Goal: Register for event/course

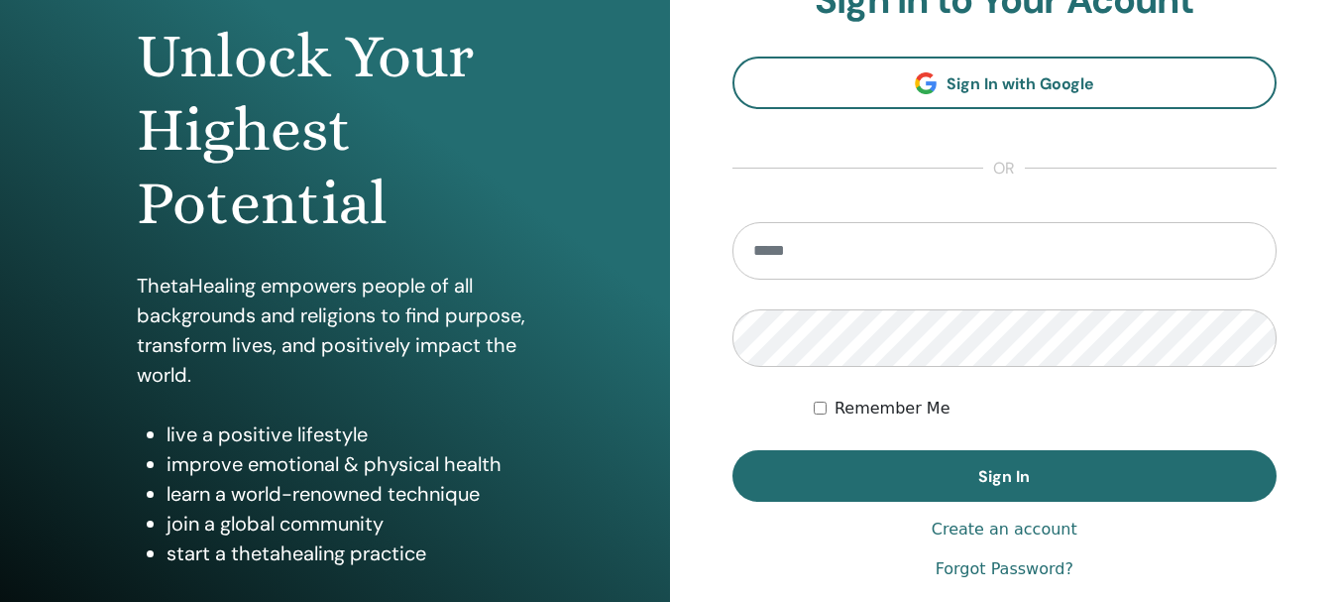
scroll to position [198, 0]
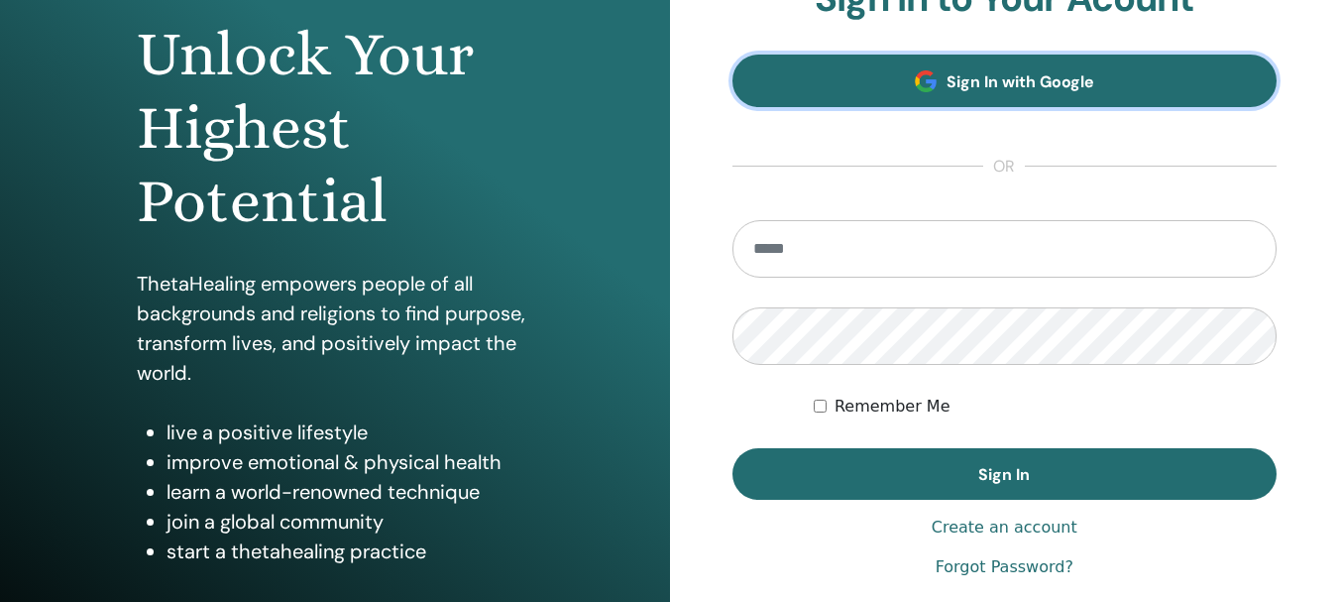
click at [1095, 101] on link "Sign In with Google" at bounding box center [1004, 81] width 545 height 53
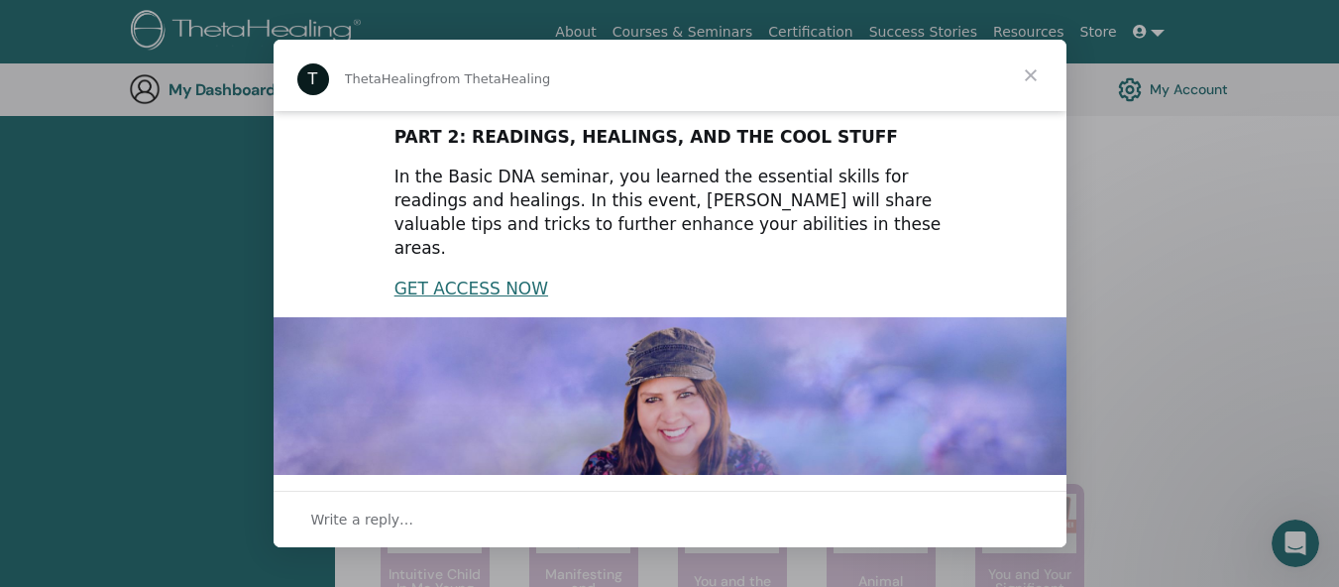
scroll to position [93, 0]
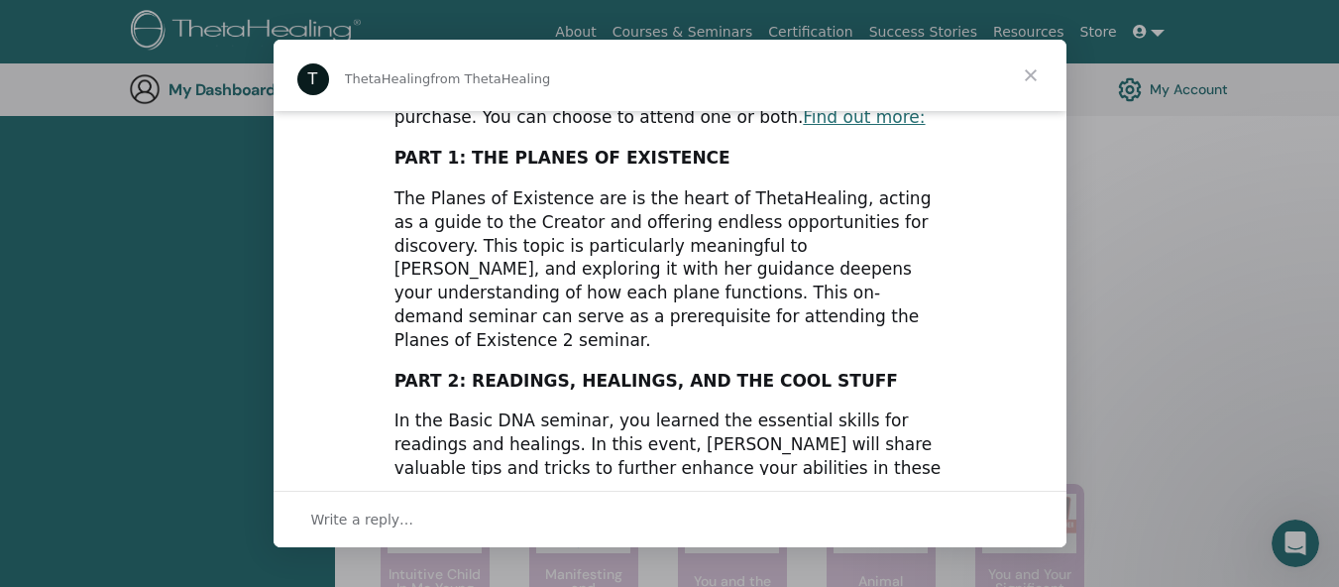
click at [1031, 74] on span "Close" at bounding box center [1030, 75] width 71 height 71
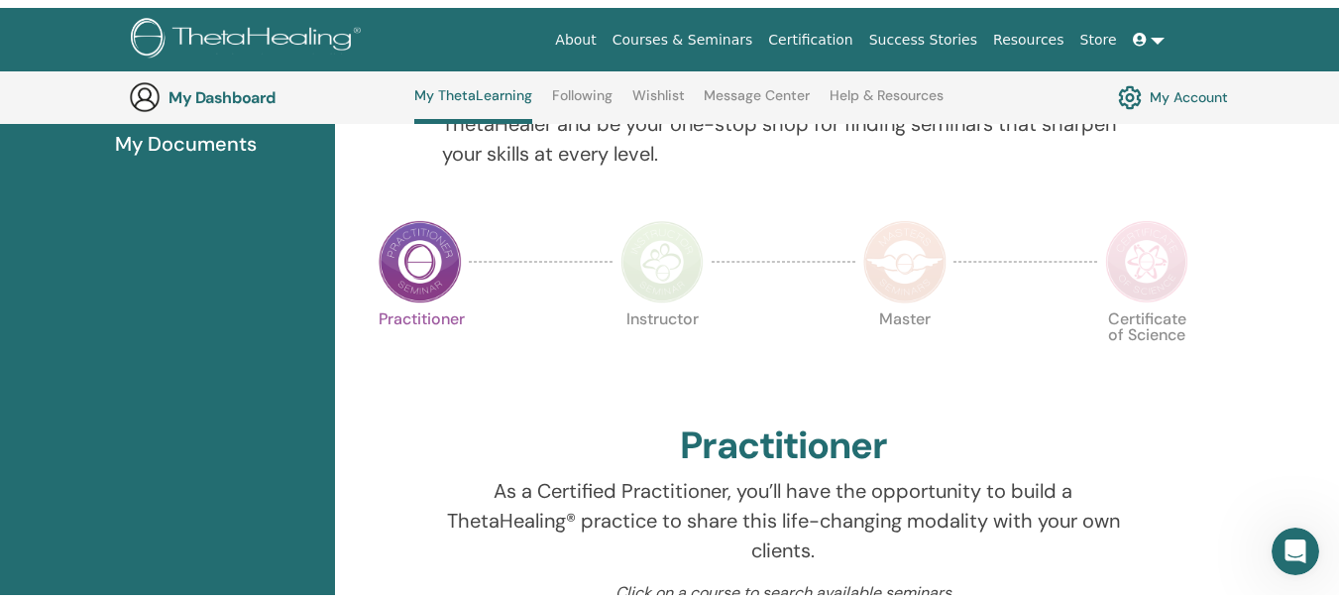
scroll to position [0, 0]
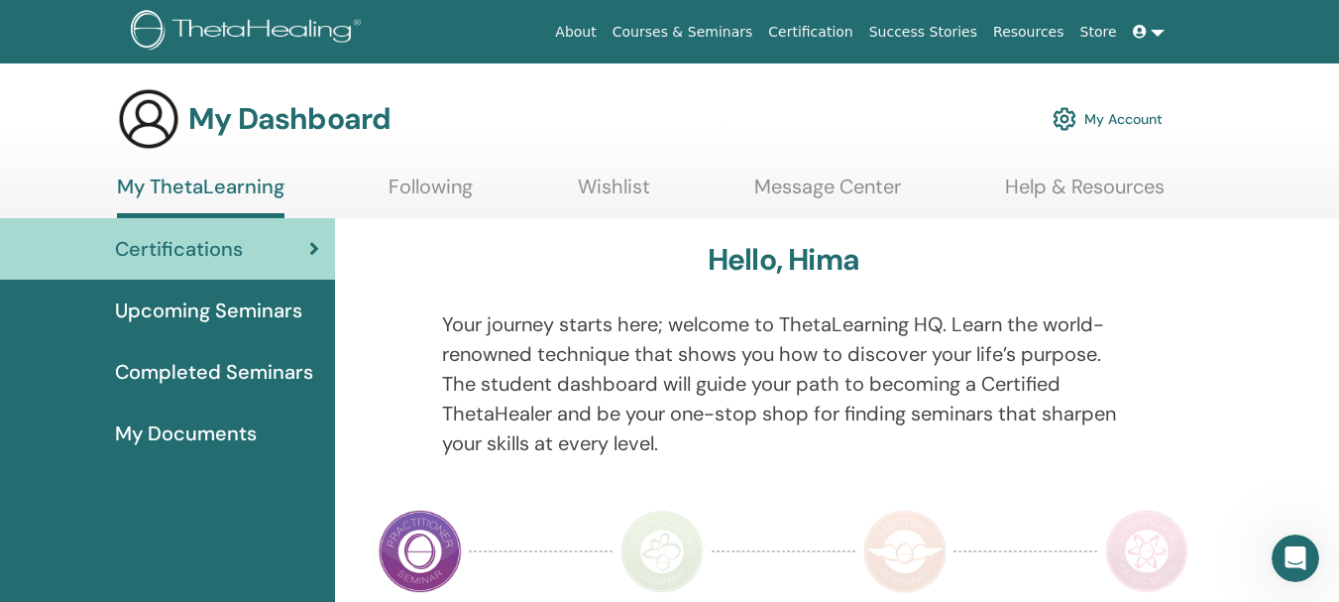
click at [1110, 121] on link "My Account" at bounding box center [1107, 119] width 110 height 44
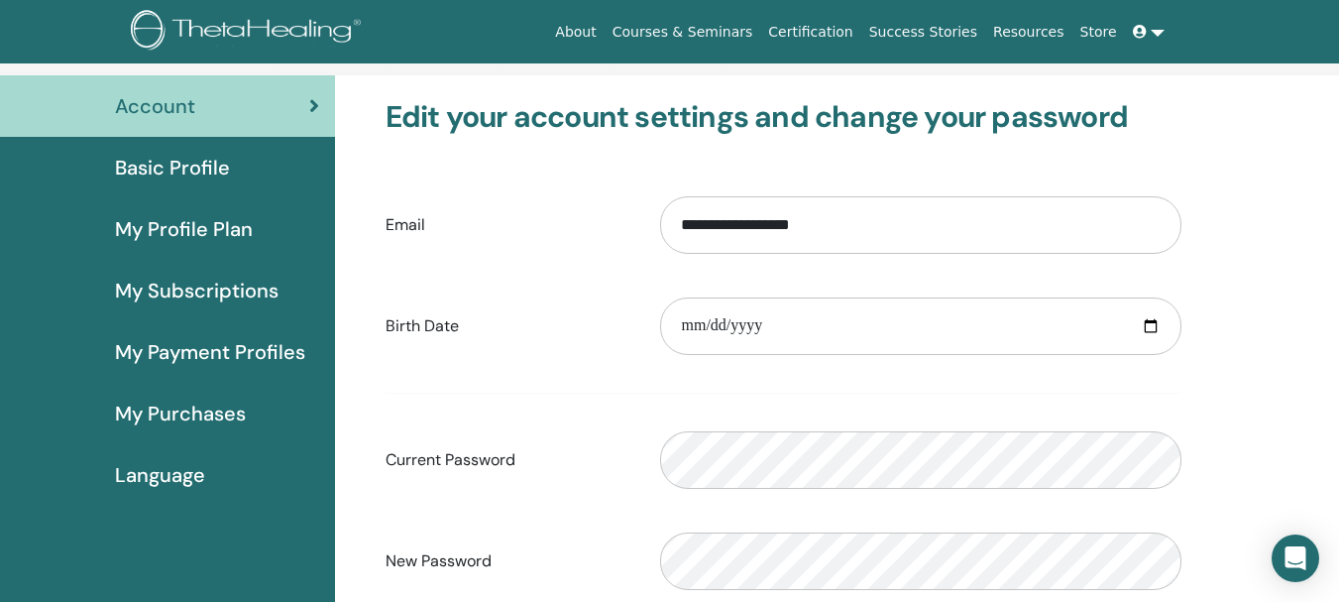
scroll to position [99, 0]
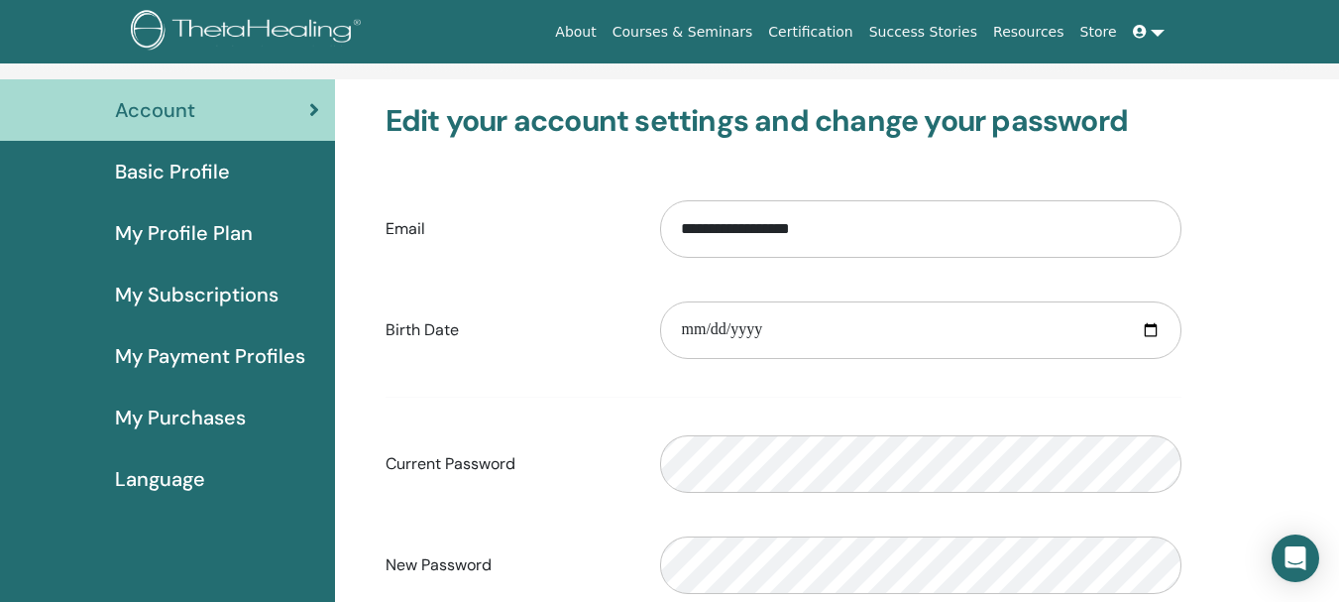
click at [171, 172] on span "Basic Profile" at bounding box center [172, 172] width 115 height 30
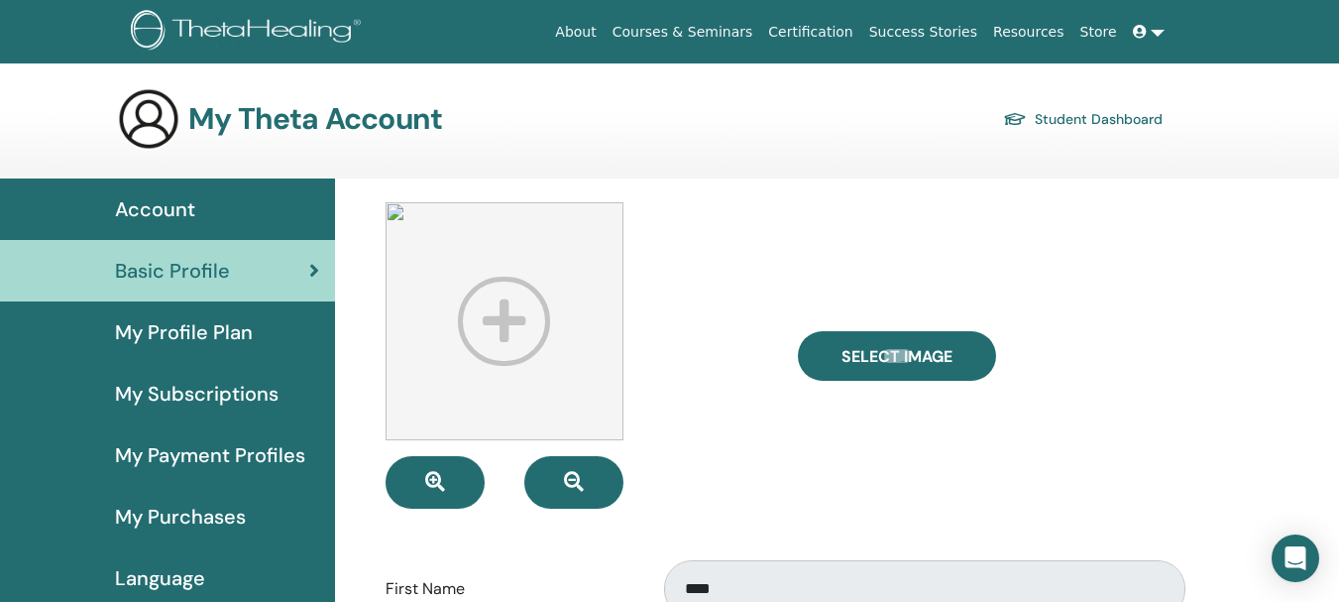
click at [187, 325] on span "My Profile Plan" at bounding box center [184, 332] width 138 height 30
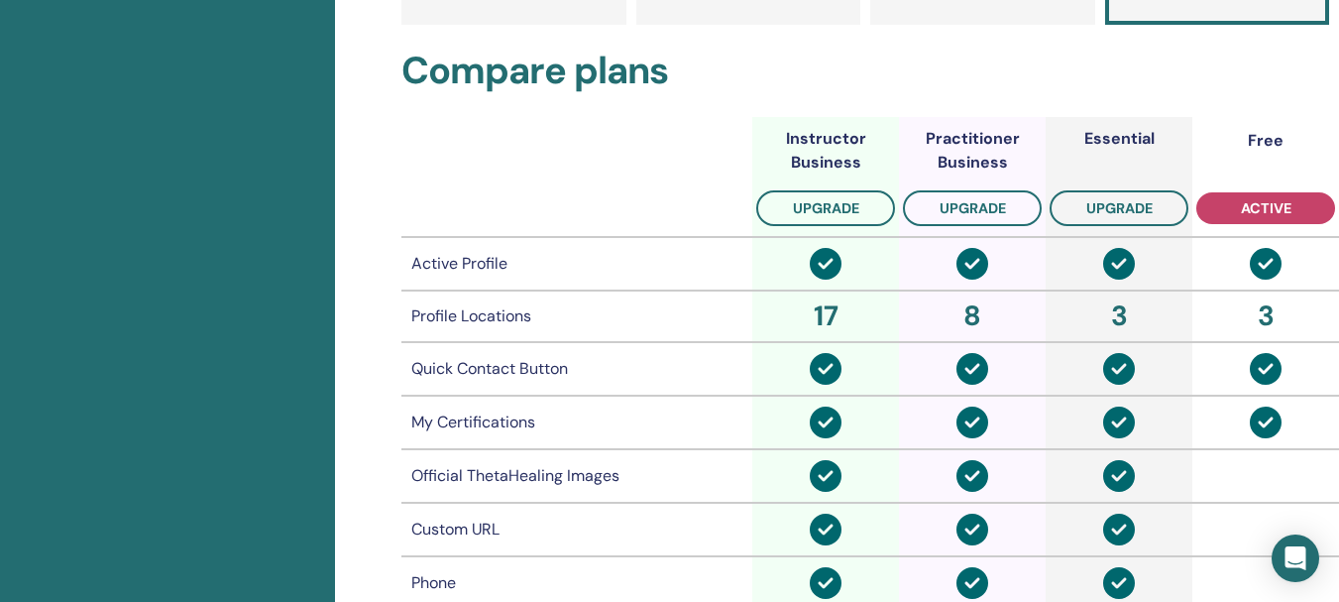
scroll to position [230, 0]
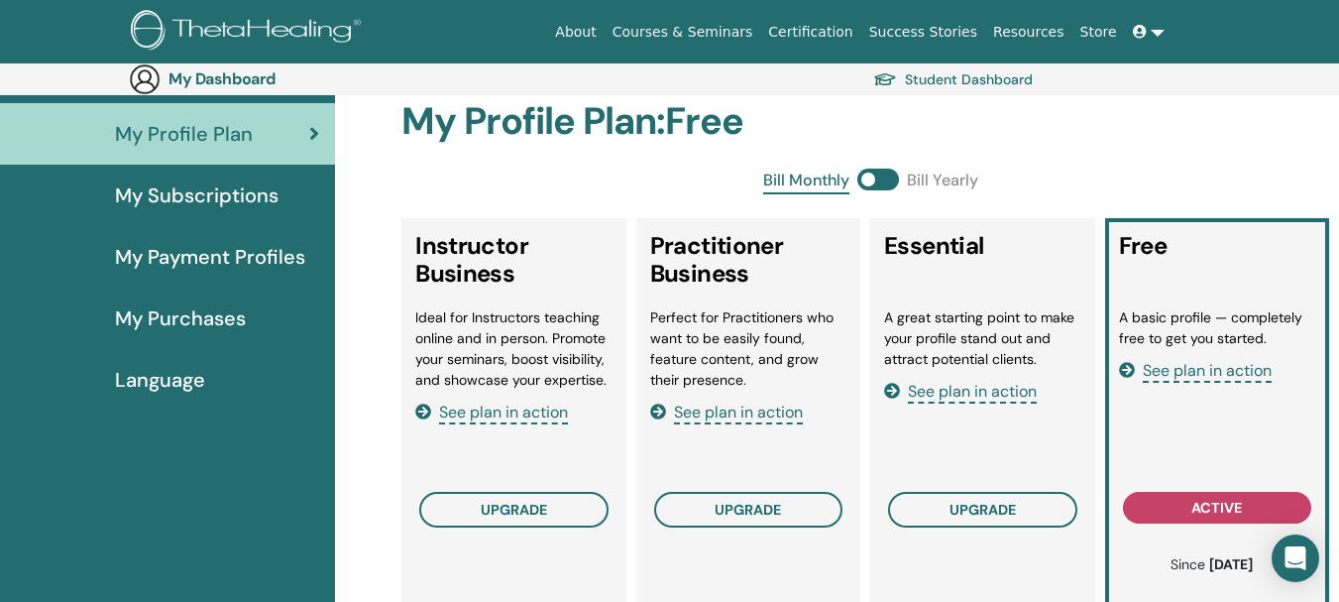
click at [235, 242] on span "My Payment Profiles" at bounding box center [210, 257] width 190 height 30
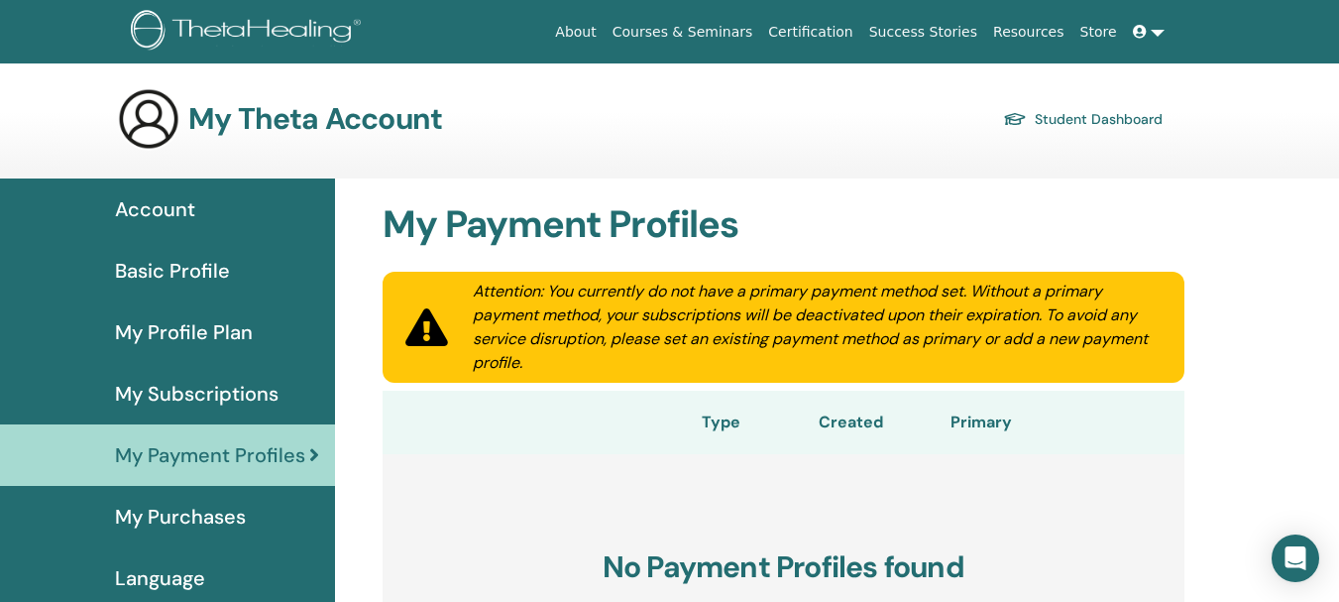
click at [1160, 28] on link at bounding box center [1149, 32] width 48 height 37
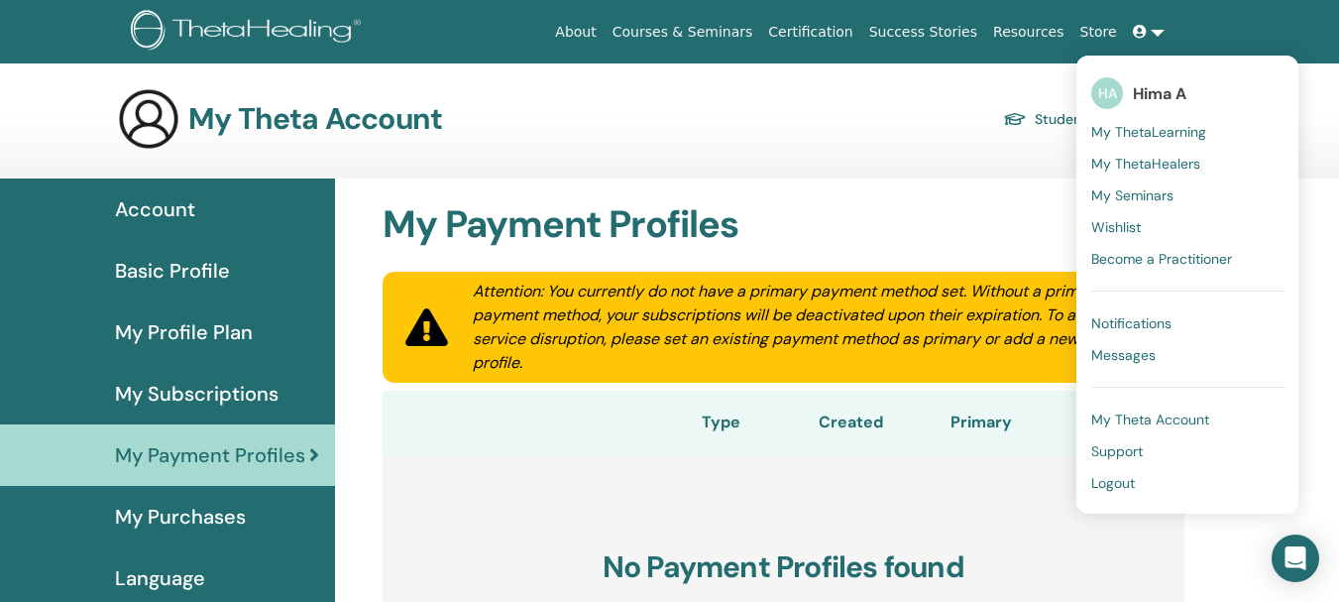
click at [1168, 423] on span "My Theta Account" at bounding box center [1150, 419] width 118 height 18
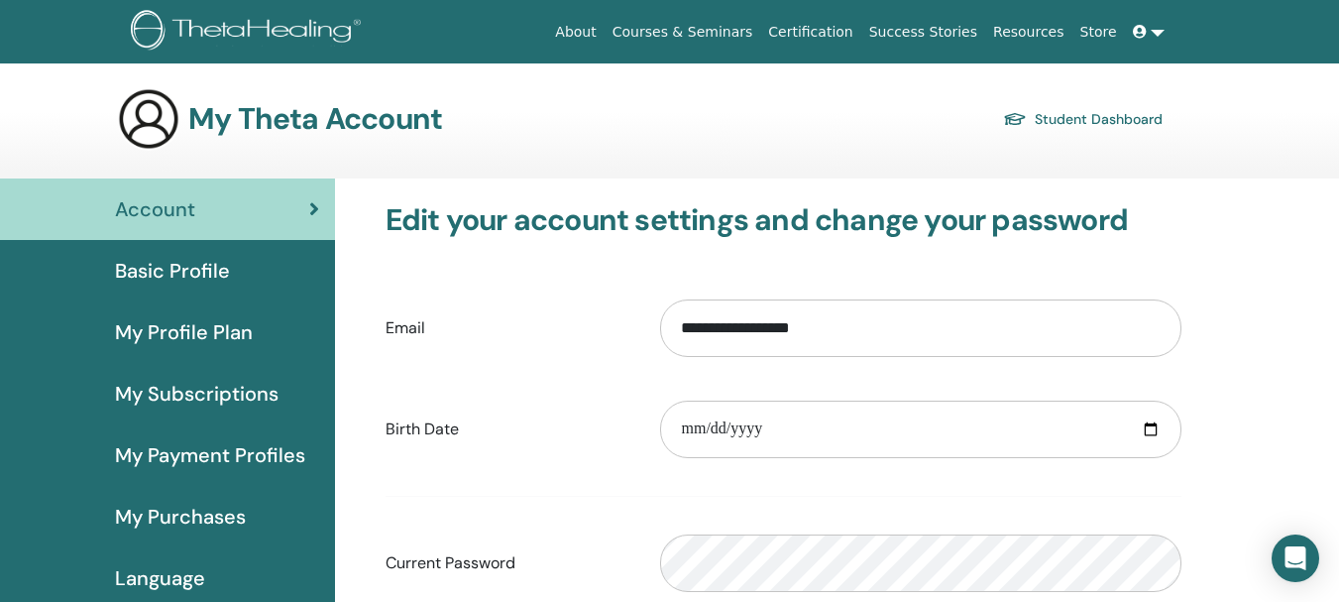
click at [176, 273] on span "Basic Profile" at bounding box center [172, 271] width 115 height 30
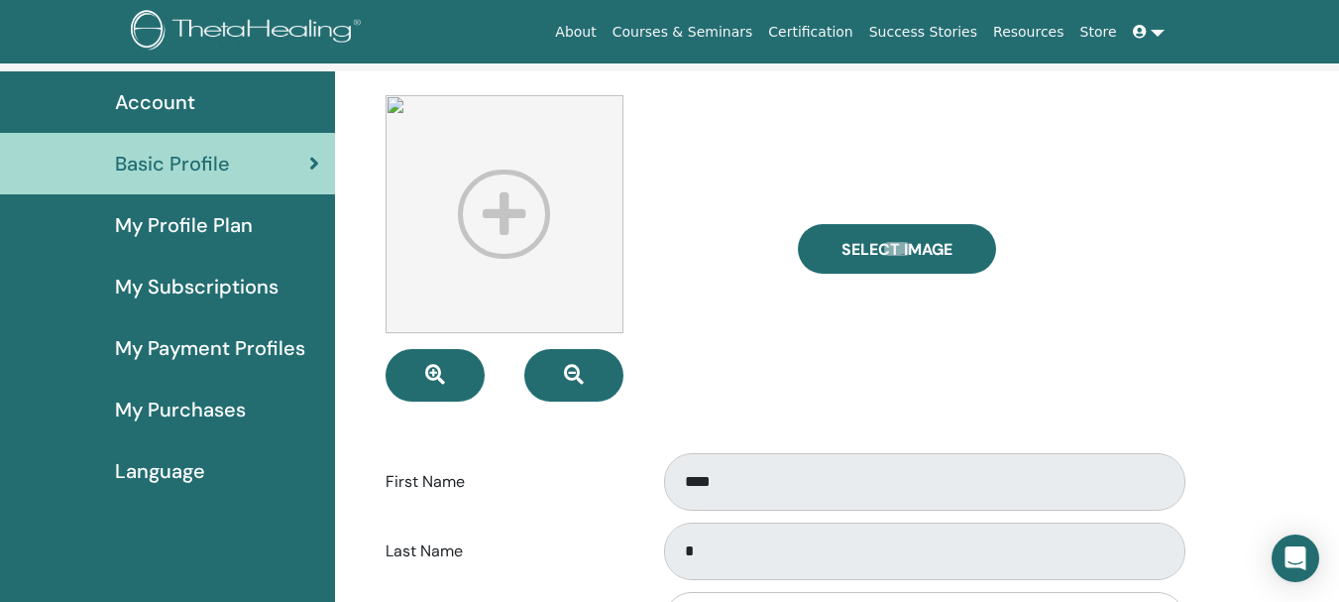
scroll to position [99, 0]
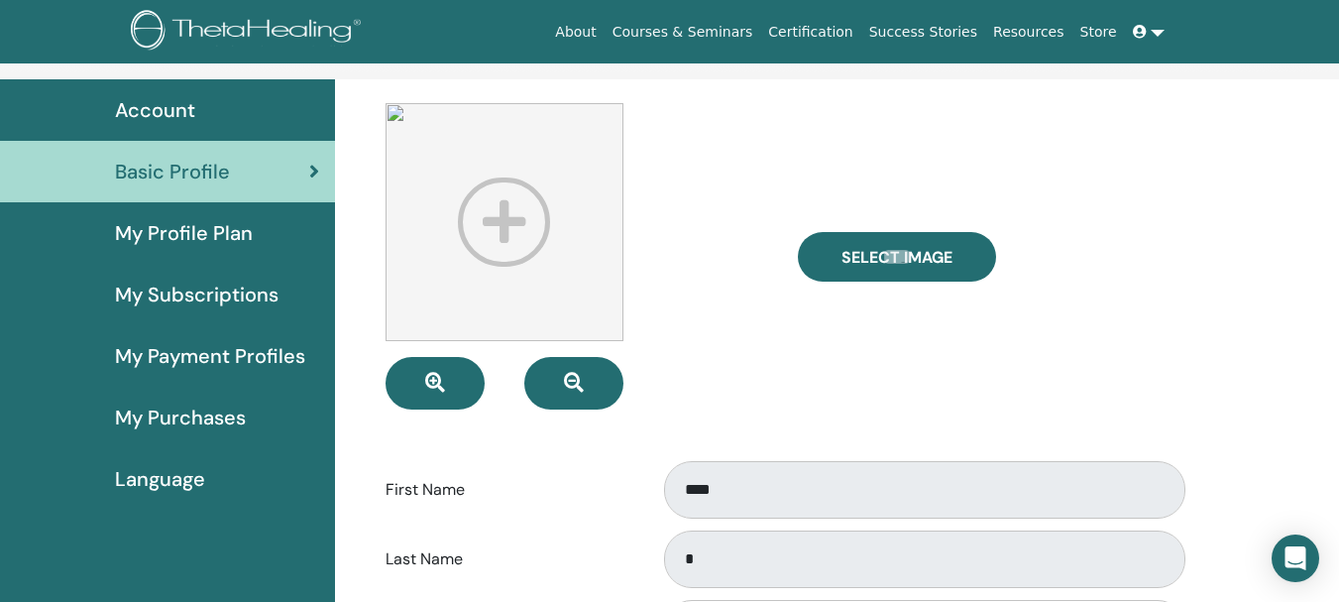
click at [180, 237] on span "My Profile Plan" at bounding box center [184, 233] width 138 height 30
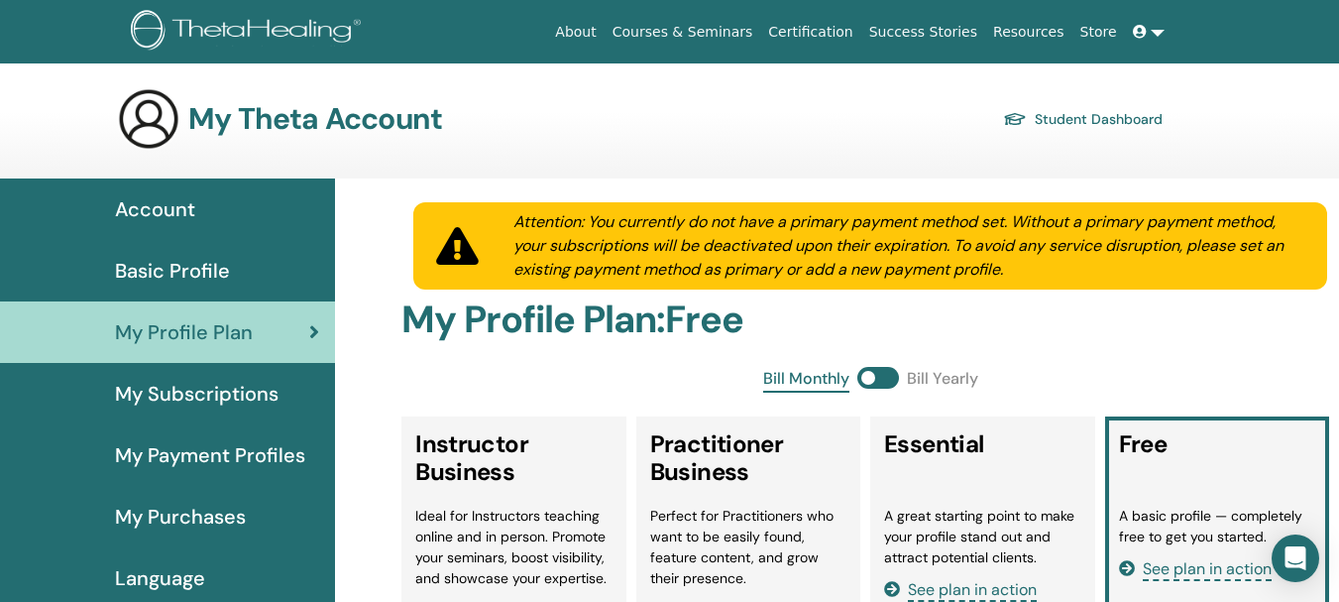
click at [1162, 33] on link at bounding box center [1149, 32] width 48 height 37
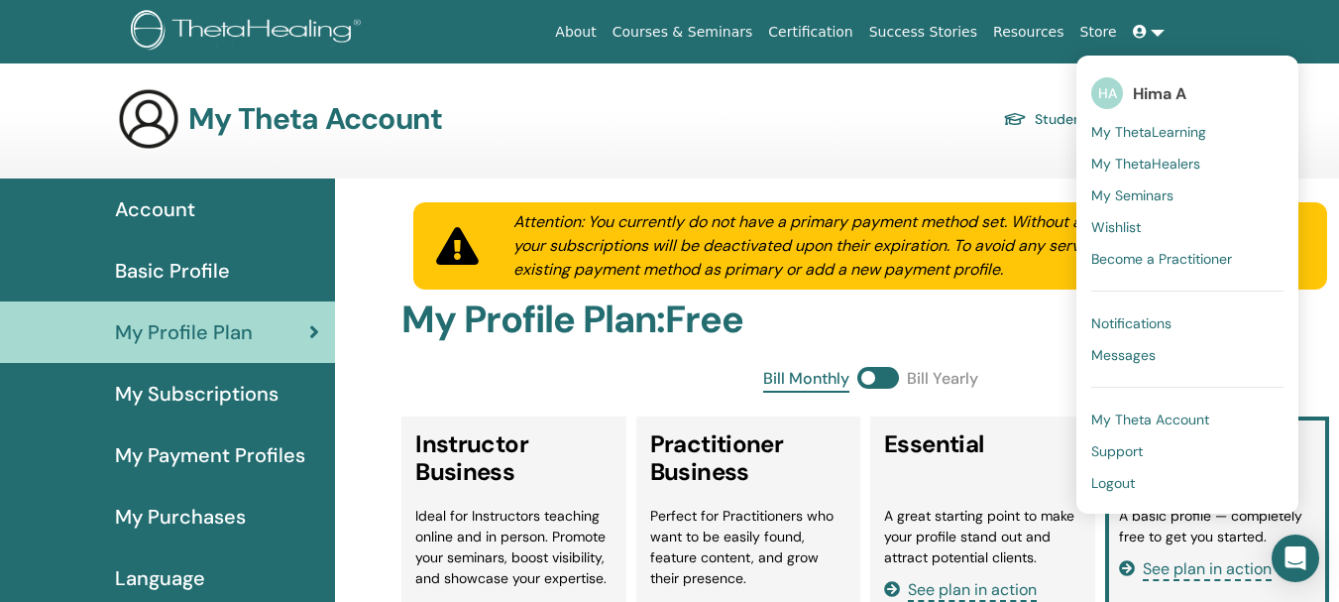
click at [1143, 483] on link "Logout" at bounding box center [1187, 483] width 192 height 32
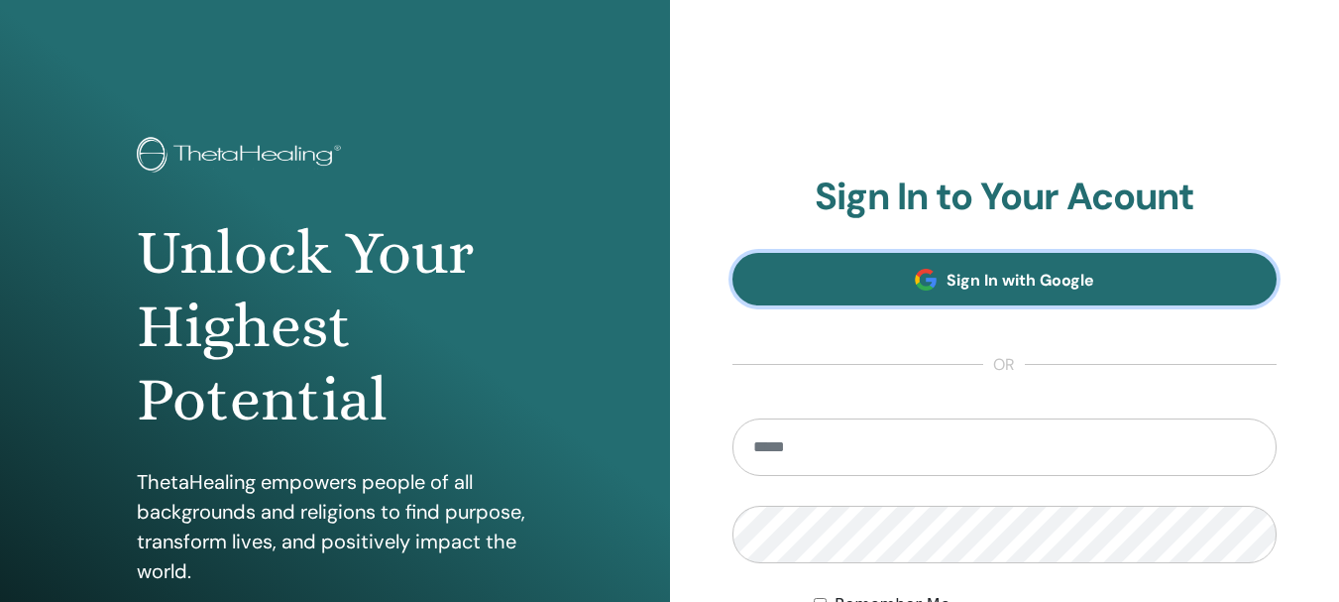
click at [997, 270] on span "Sign In with Google" at bounding box center [1020, 280] width 148 height 21
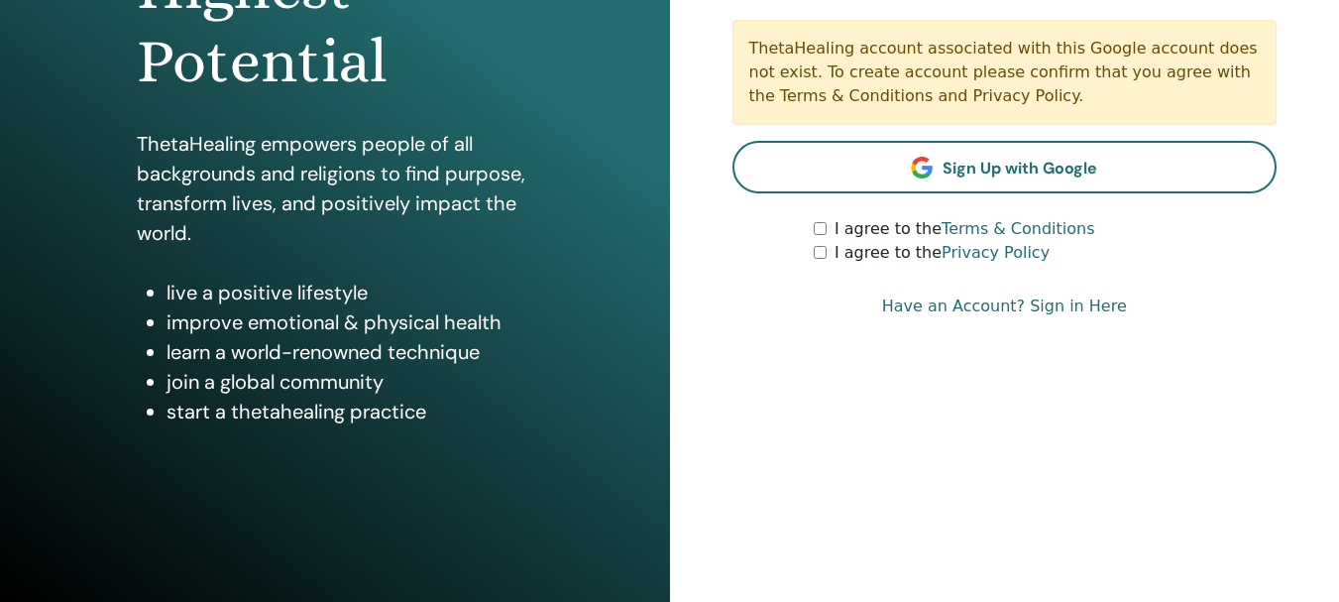
scroll to position [350, 0]
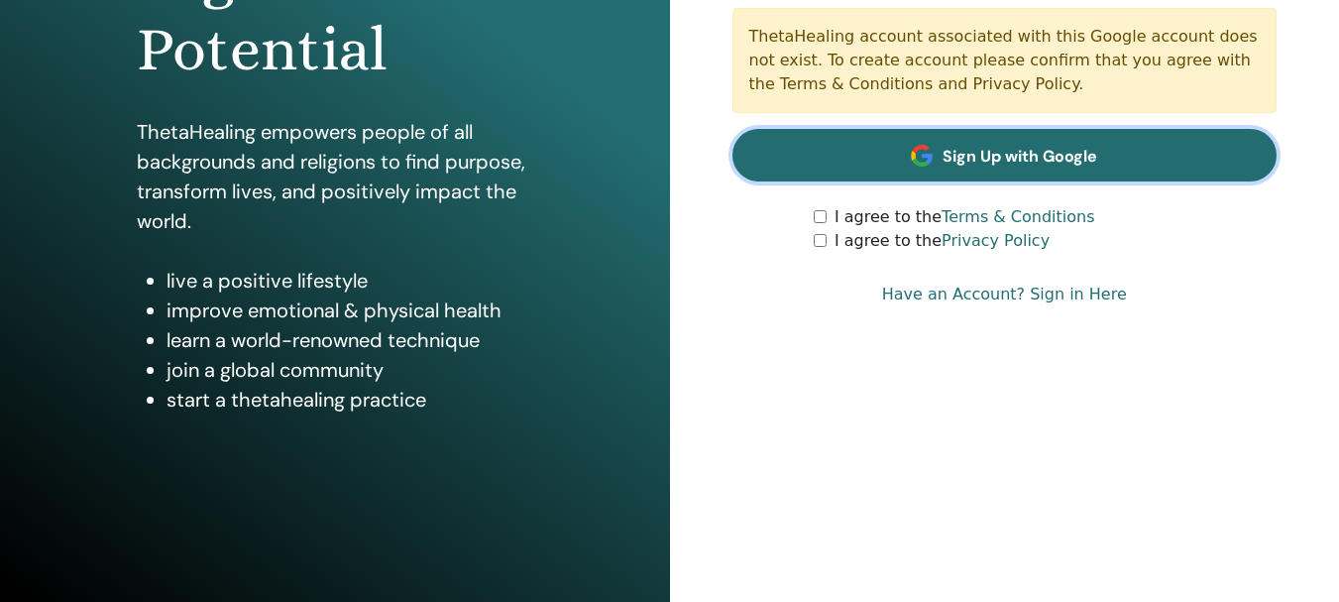
click at [1053, 152] on span "Sign Up with Google" at bounding box center [1019, 156] width 155 height 21
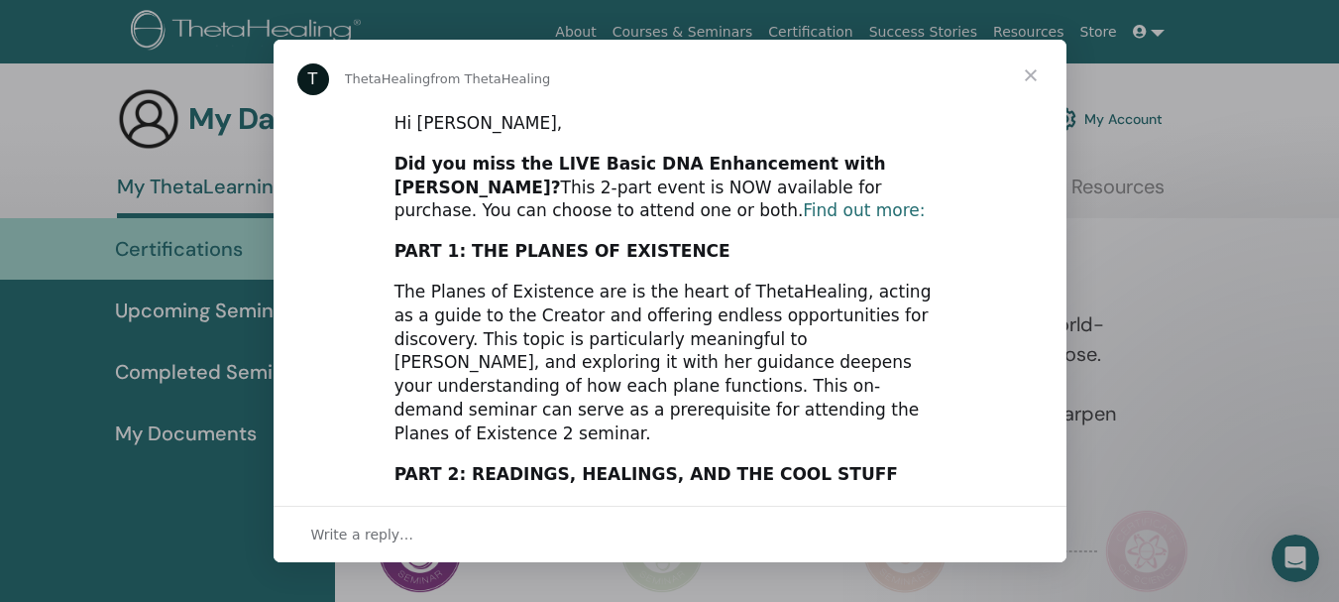
click at [803, 212] on link "Find out more:" at bounding box center [864, 210] width 122 height 20
click at [1033, 75] on span "Close" at bounding box center [1030, 75] width 71 height 71
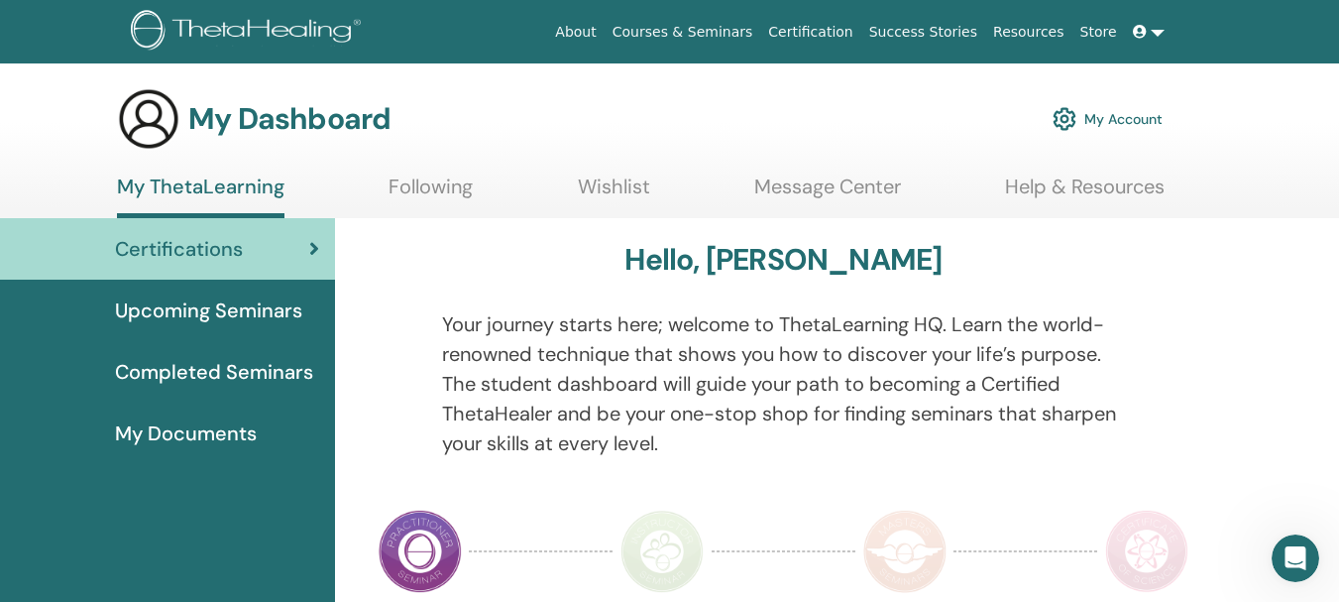
click at [1105, 190] on link "Help & Resources" at bounding box center [1085, 193] width 160 height 39
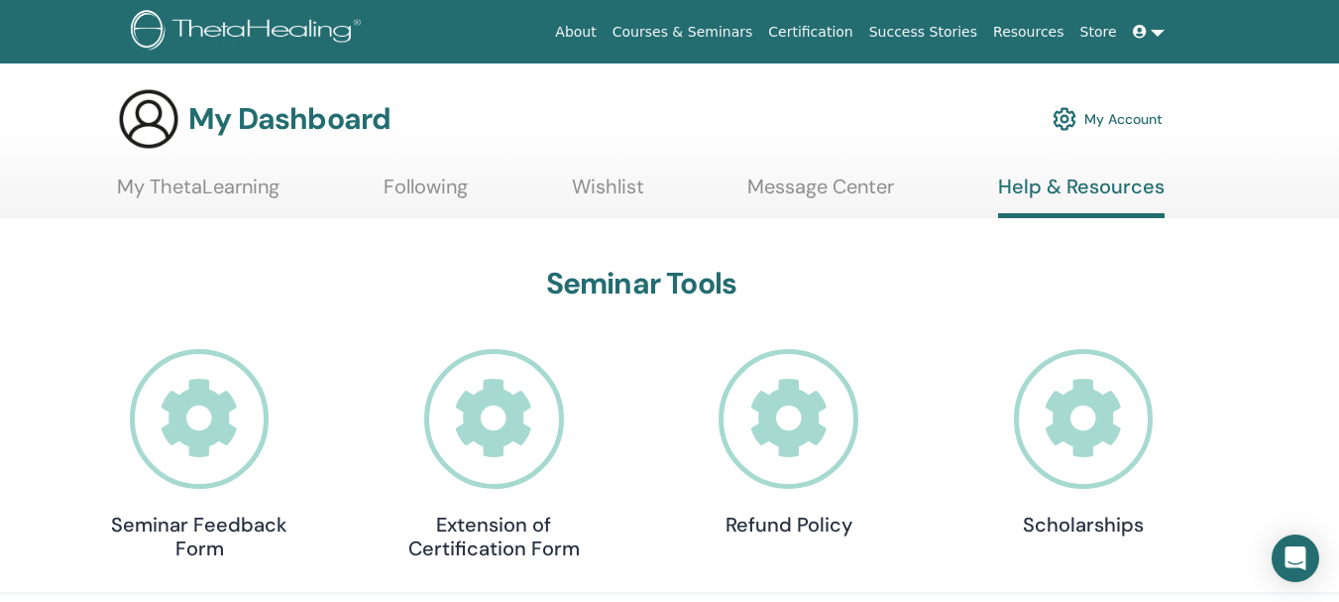
click at [738, 32] on link "Courses & Seminars" at bounding box center [683, 32] width 157 height 37
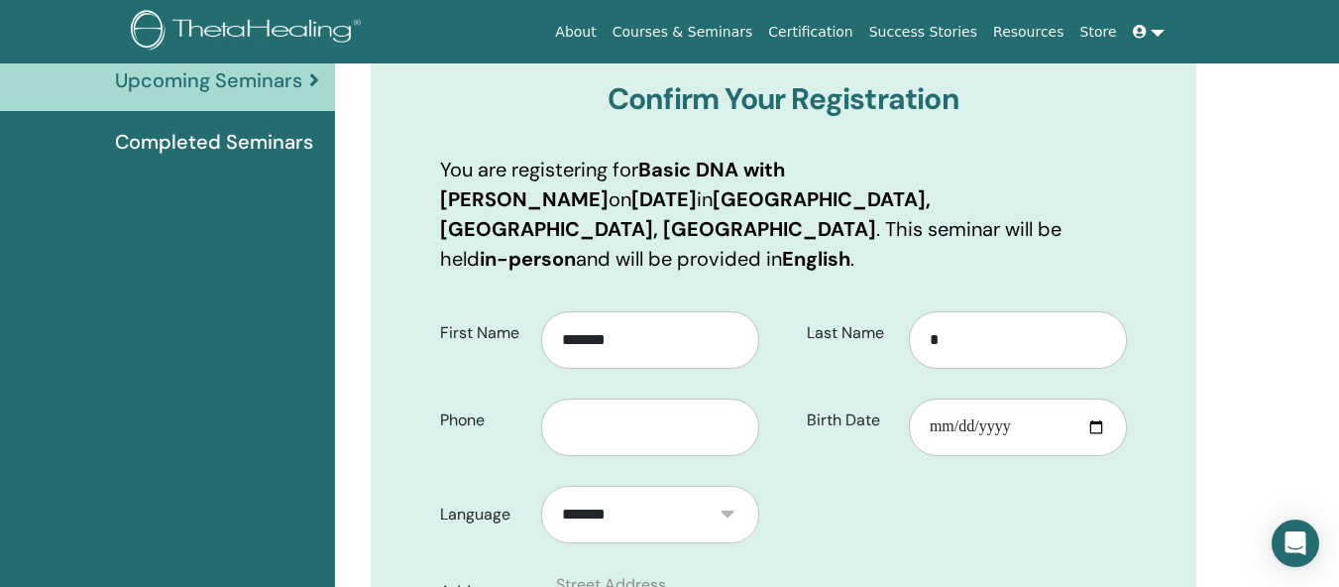
scroll to position [246, 0]
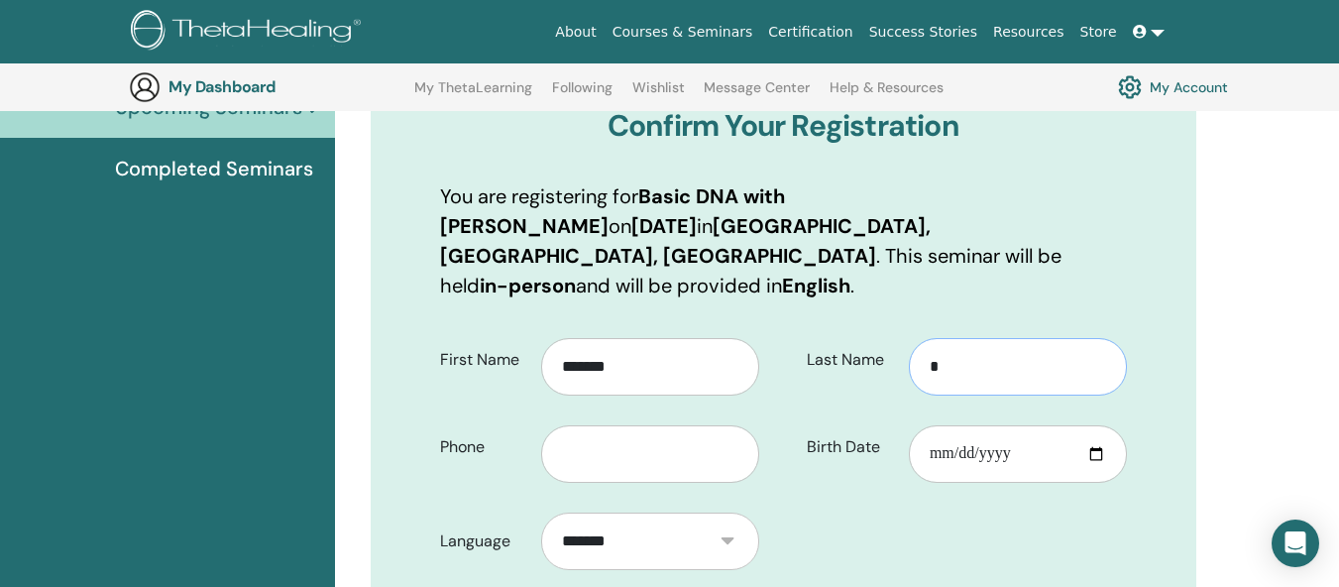
click at [966, 338] on input "*" at bounding box center [1018, 366] width 218 height 57
type input "*****"
click at [651, 425] on input "text" at bounding box center [650, 453] width 218 height 57
click at [1193, 90] on link "My Account" at bounding box center [1173, 87] width 110 height 34
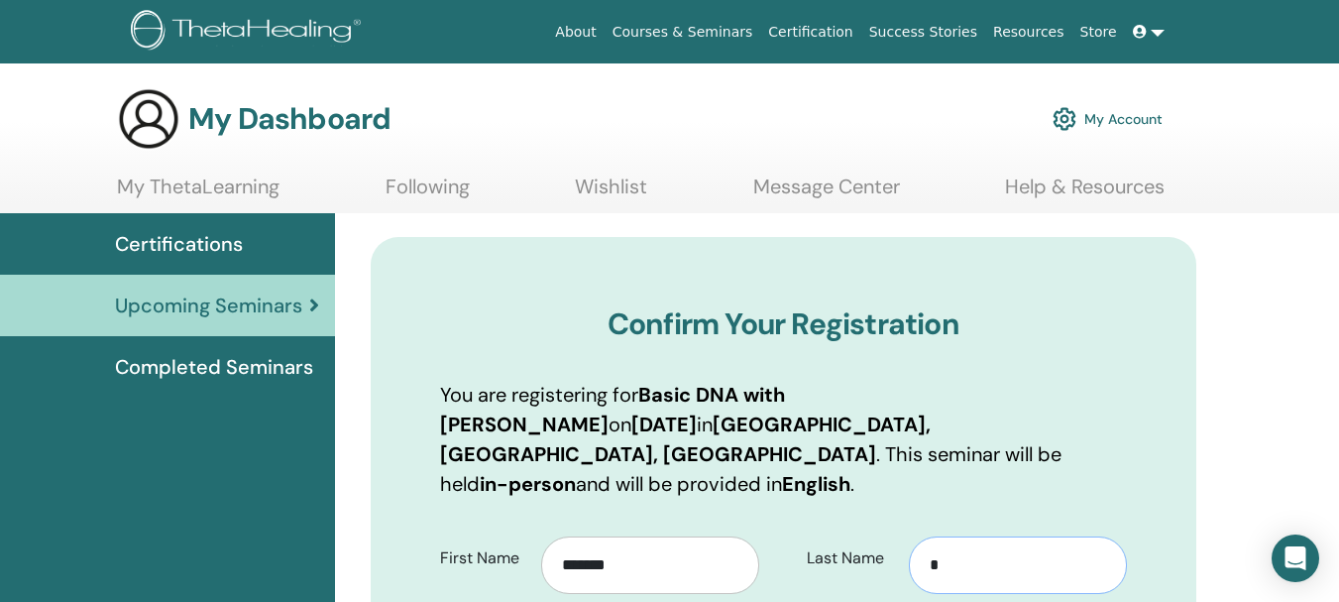
click at [950, 544] on input "*" at bounding box center [1018, 564] width 218 height 57
type input "*****"
click at [1062, 436] on p "You are registering for Basic DNA with [PERSON_NAME] on [DATE] in [GEOGRAPHIC_D…" at bounding box center [783, 439] width 687 height 119
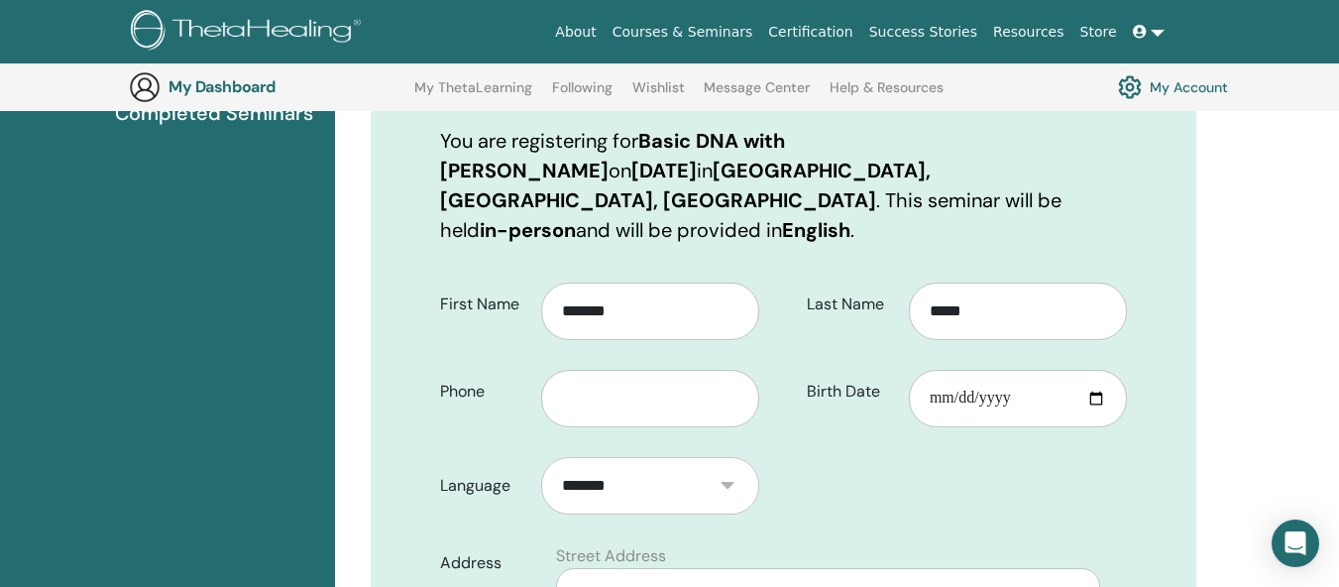
scroll to position [345, 0]
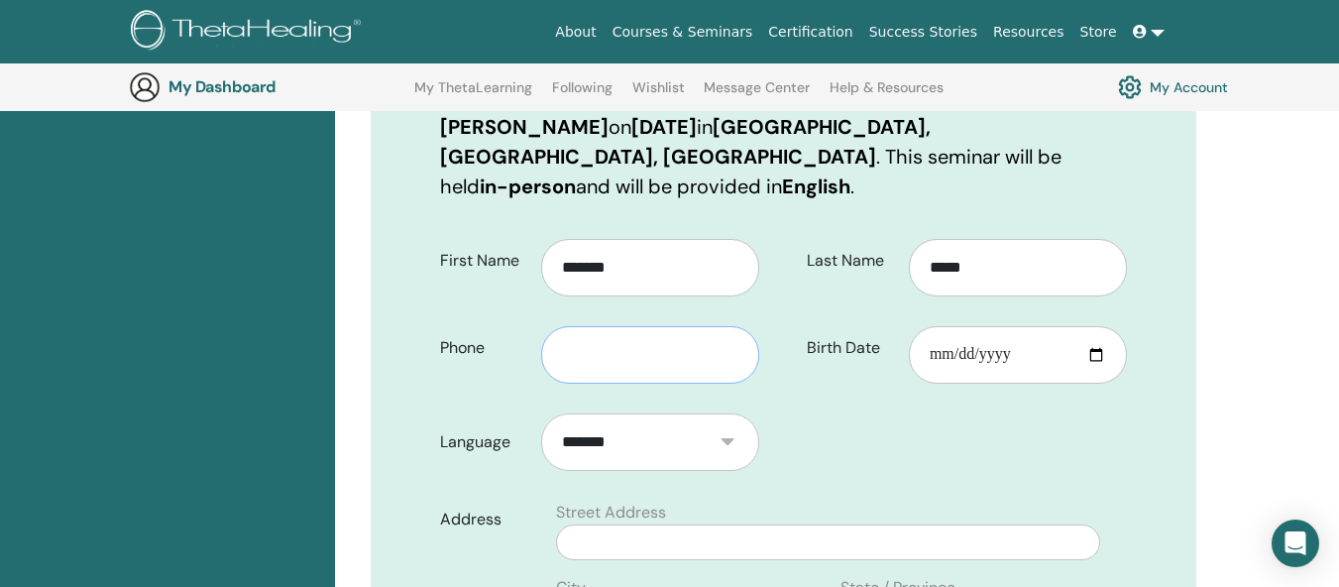
click at [690, 326] on input "text" at bounding box center [650, 354] width 218 height 57
type input "**********"
click at [946, 326] on input "Birth Date" at bounding box center [1018, 354] width 218 height 57
type input "**********"
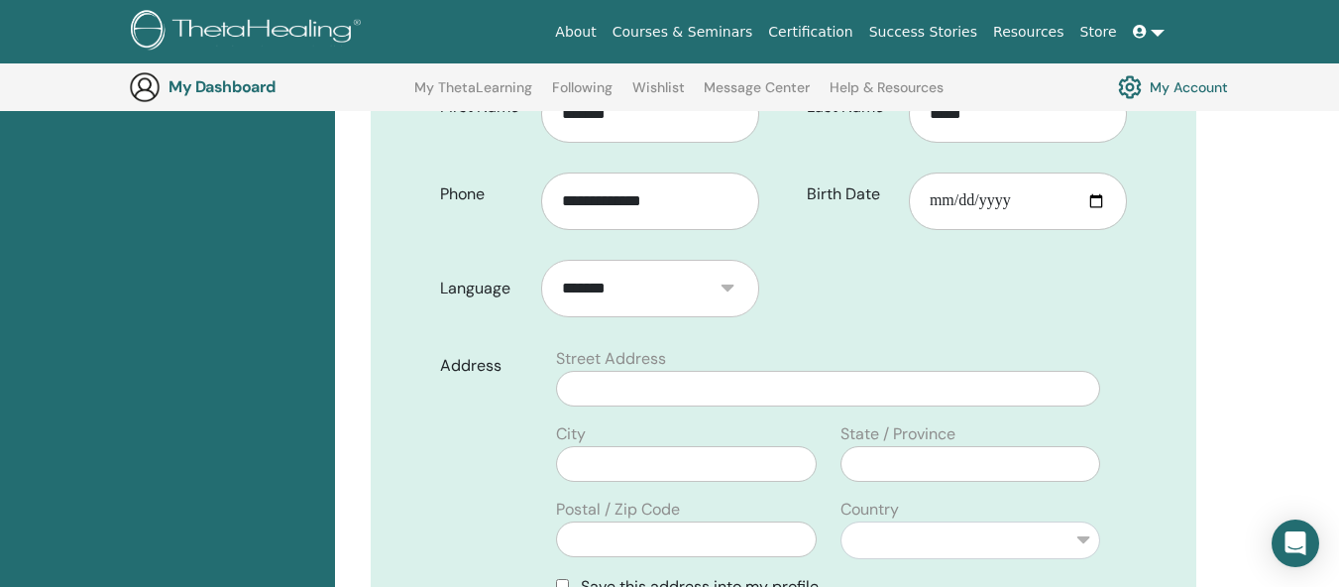
scroll to position [543, 0]
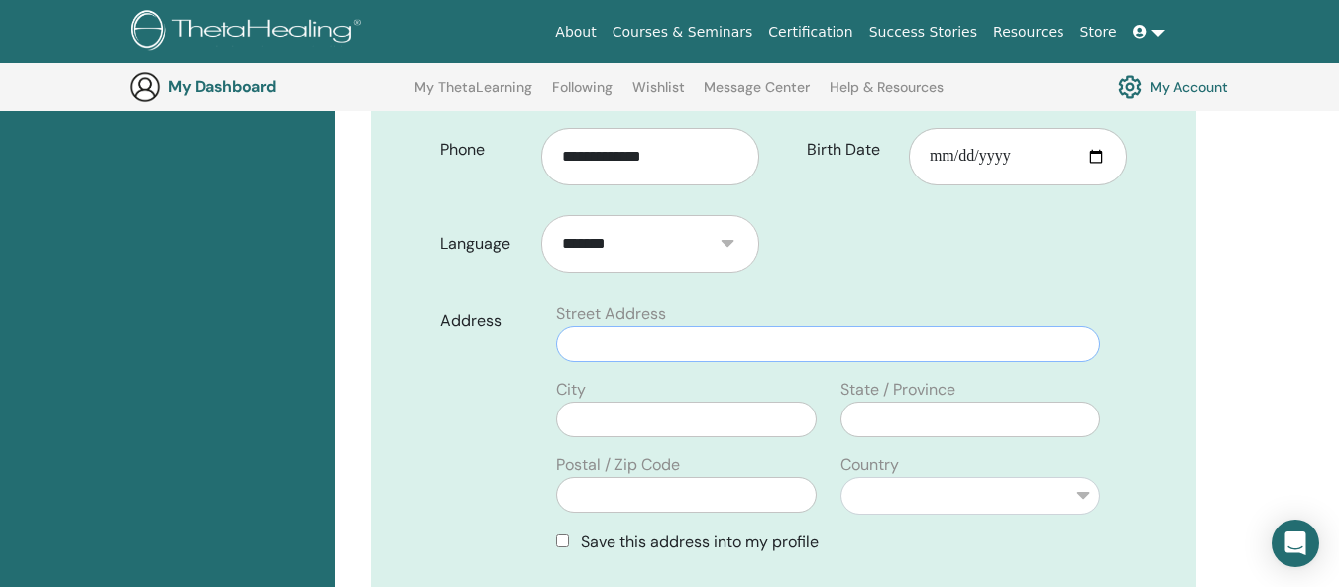
click at [878, 326] on input "text" at bounding box center [828, 344] width 544 height 36
click at [973, 326] on input "**********" at bounding box center [828, 344] width 544 height 36
type input "**********"
click at [695, 401] on input "text" at bounding box center [686, 419] width 260 height 36
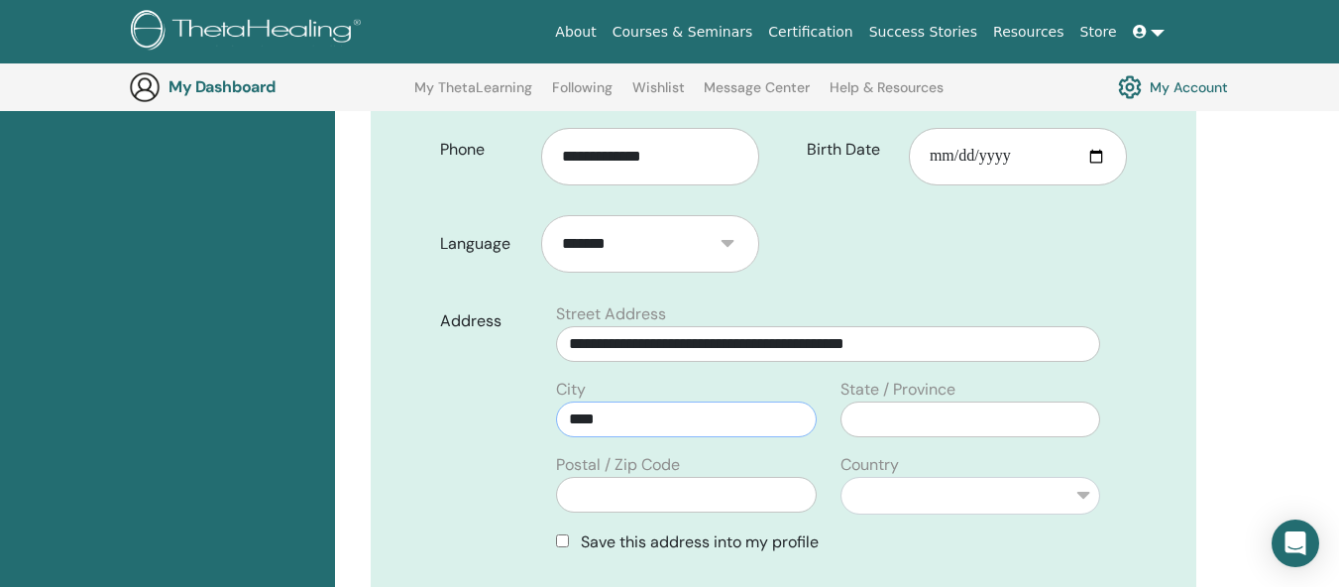
type input "****"
click at [896, 401] on input "text" at bounding box center [970, 419] width 260 height 36
type input "**********"
click at [774, 477] on input "text" at bounding box center [686, 495] width 260 height 36
type input "******"
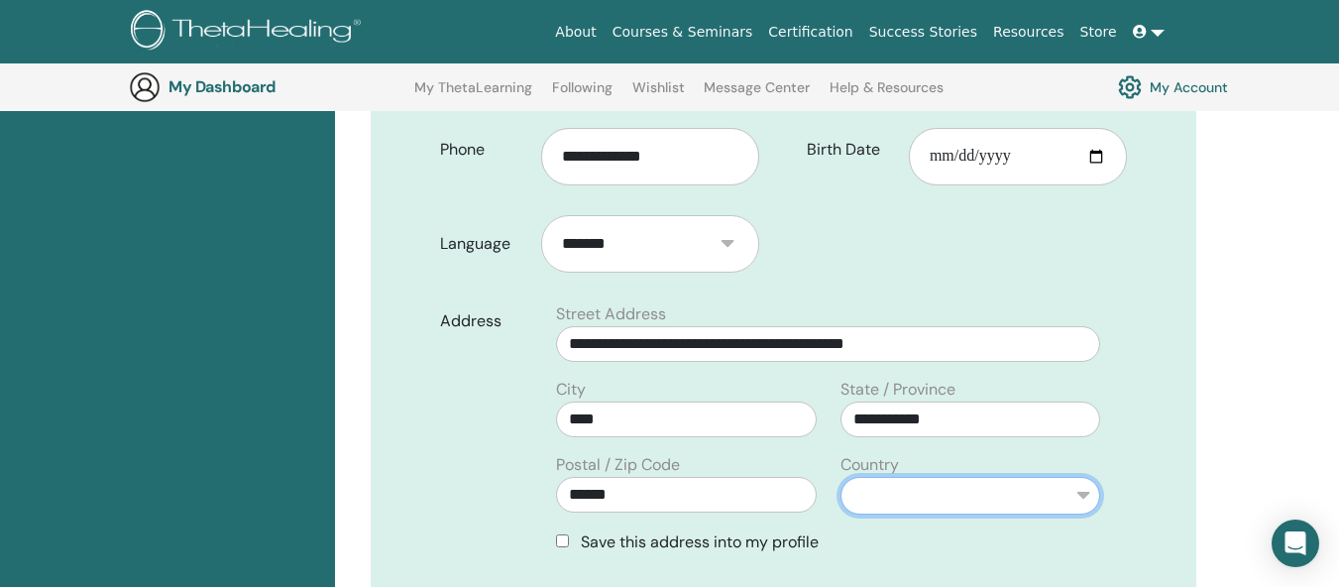
click at [978, 477] on select "**********" at bounding box center [970, 496] width 260 height 38
select select "*"
click at [840, 477] on select "**********" at bounding box center [970, 496] width 260 height 38
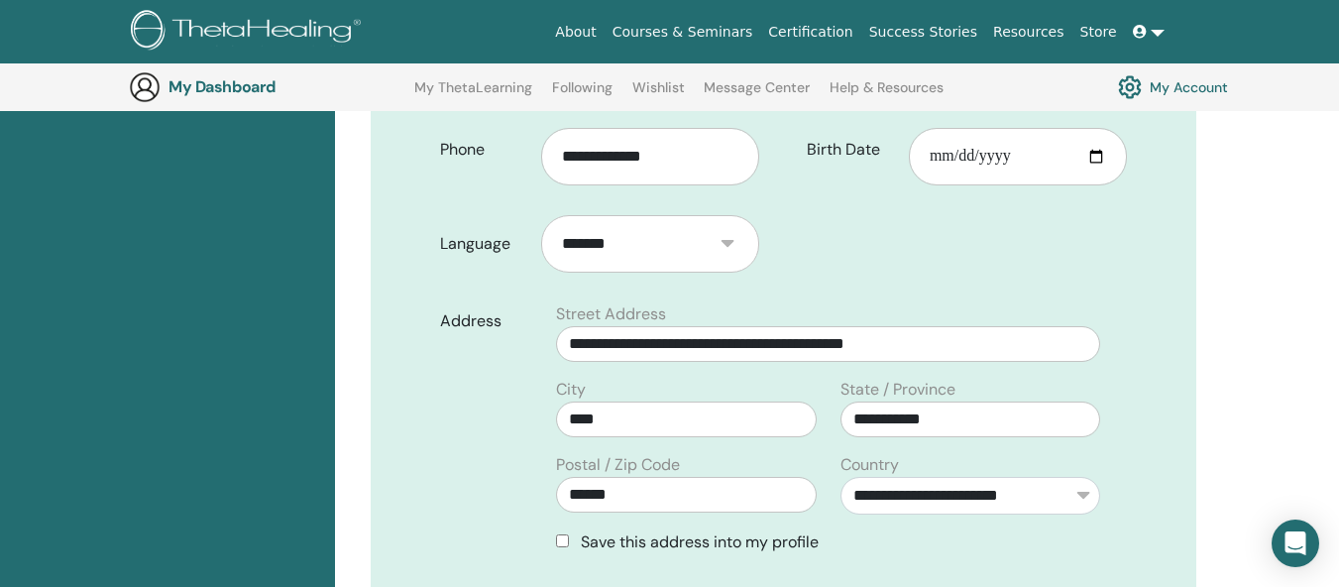
click at [1143, 376] on div "**********" at bounding box center [784, 406] width 826 height 1330
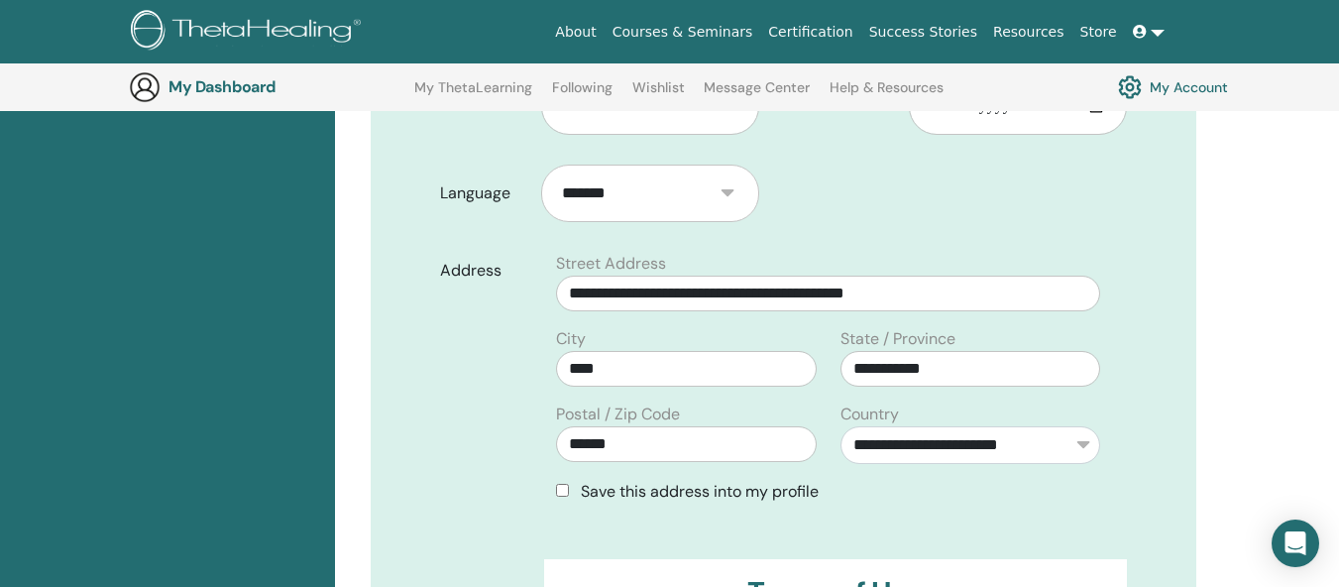
scroll to position [642, 0]
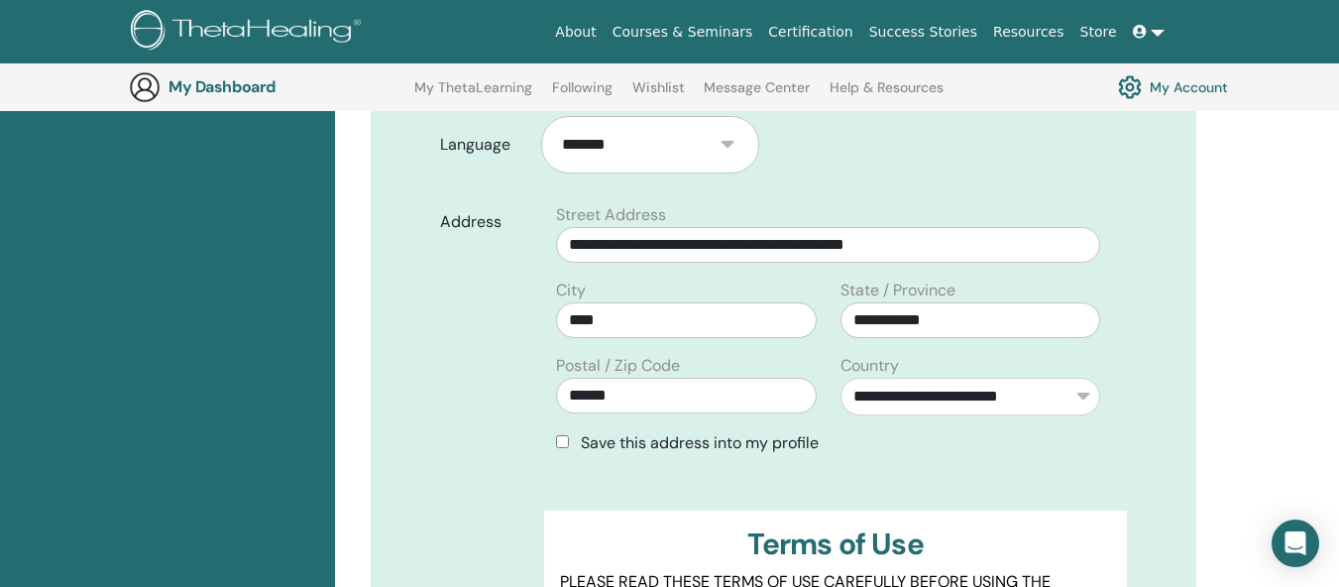
click at [710, 432] on span "Save this address into my profile" at bounding box center [700, 442] width 238 height 21
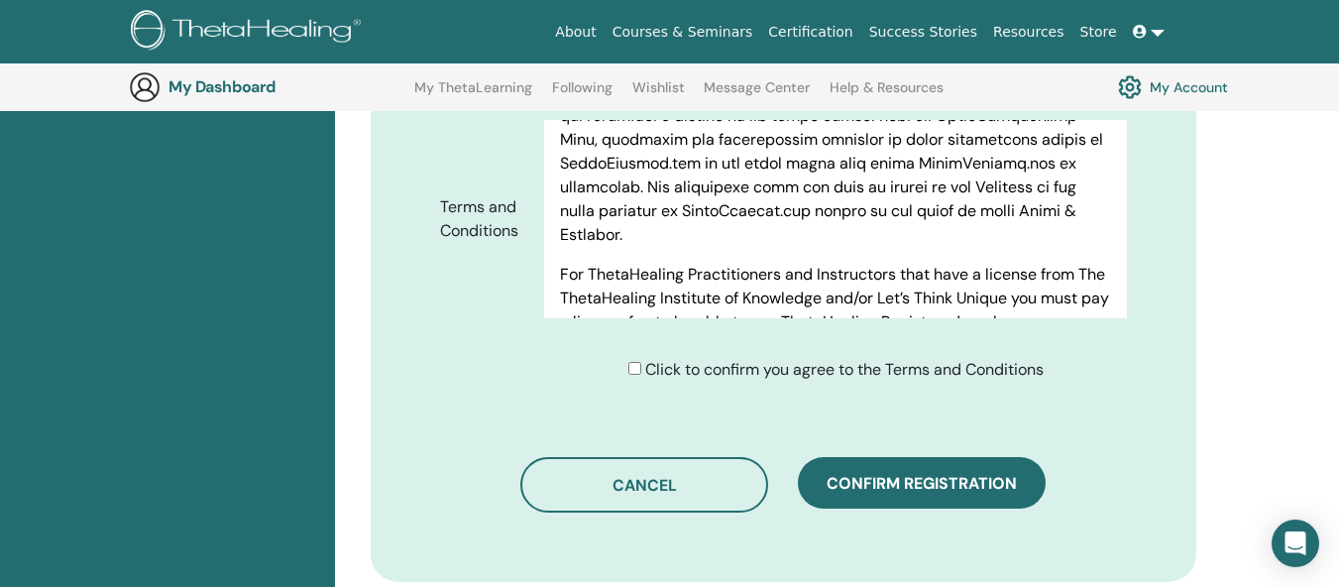
scroll to position [1039, 0]
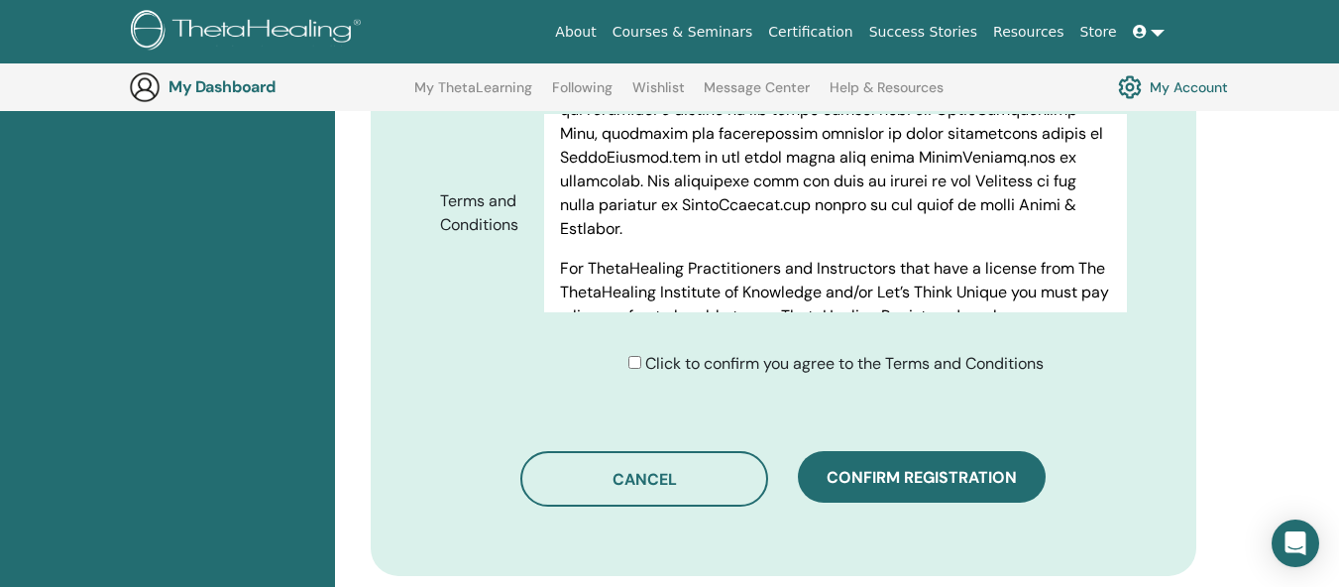
click at [633, 352] on div "Click to confirm you agree to the Terms and Conditions" at bounding box center [835, 364] width 415 height 24
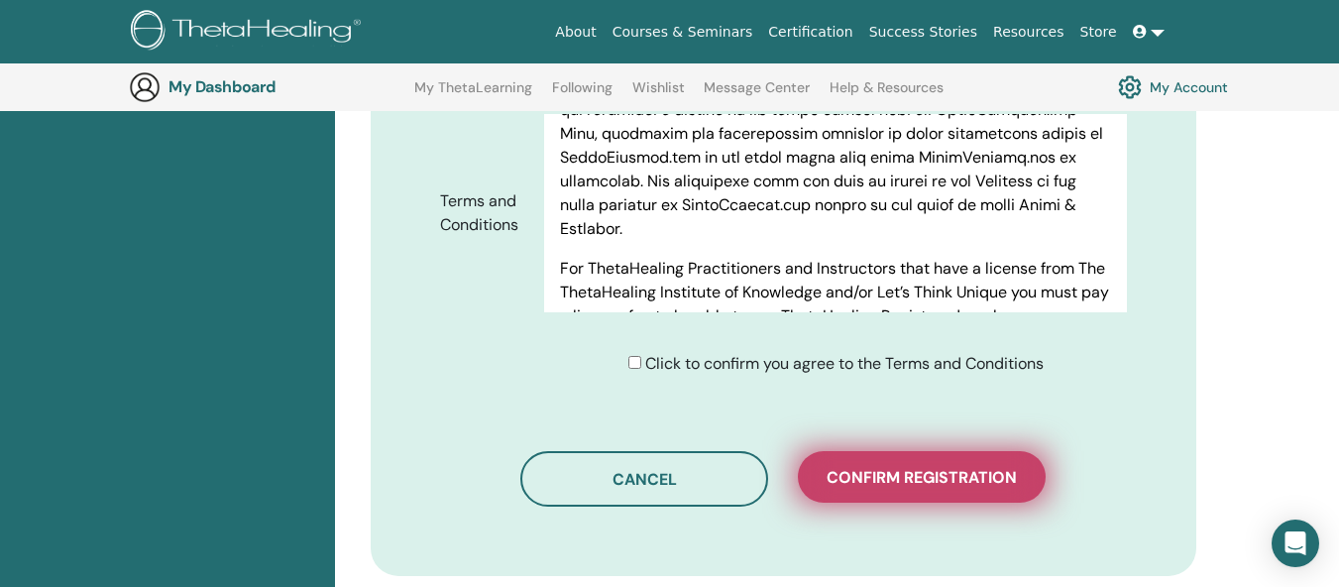
click at [949, 467] on span "Confirm registration" at bounding box center [922, 477] width 190 height 21
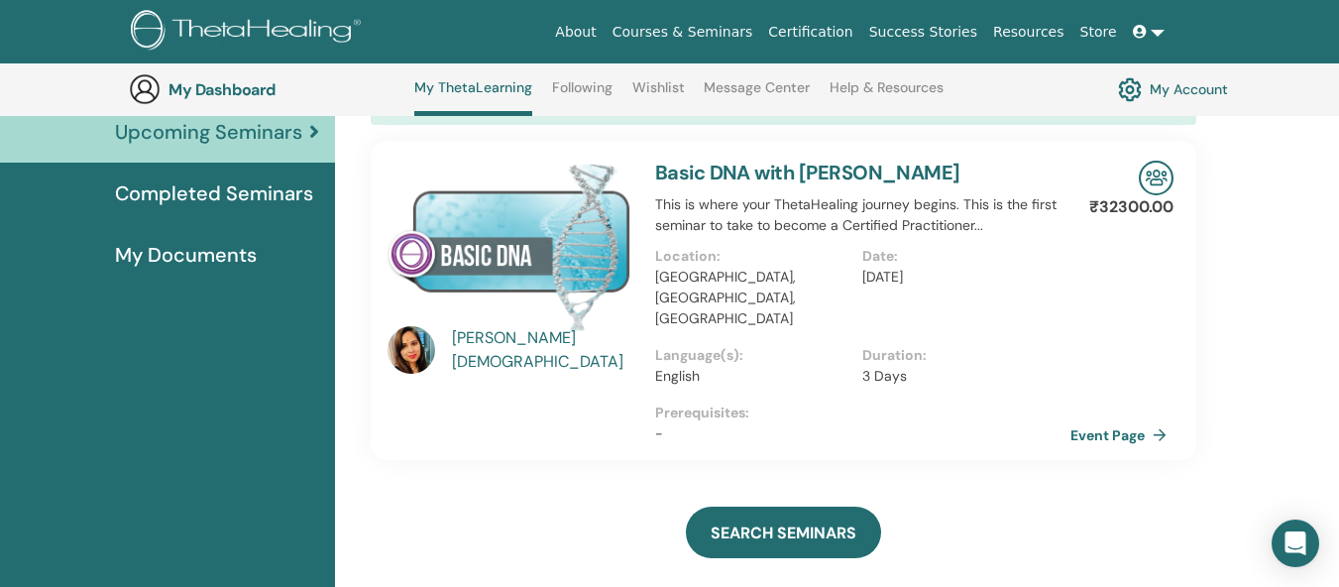
scroll to position [152, 0]
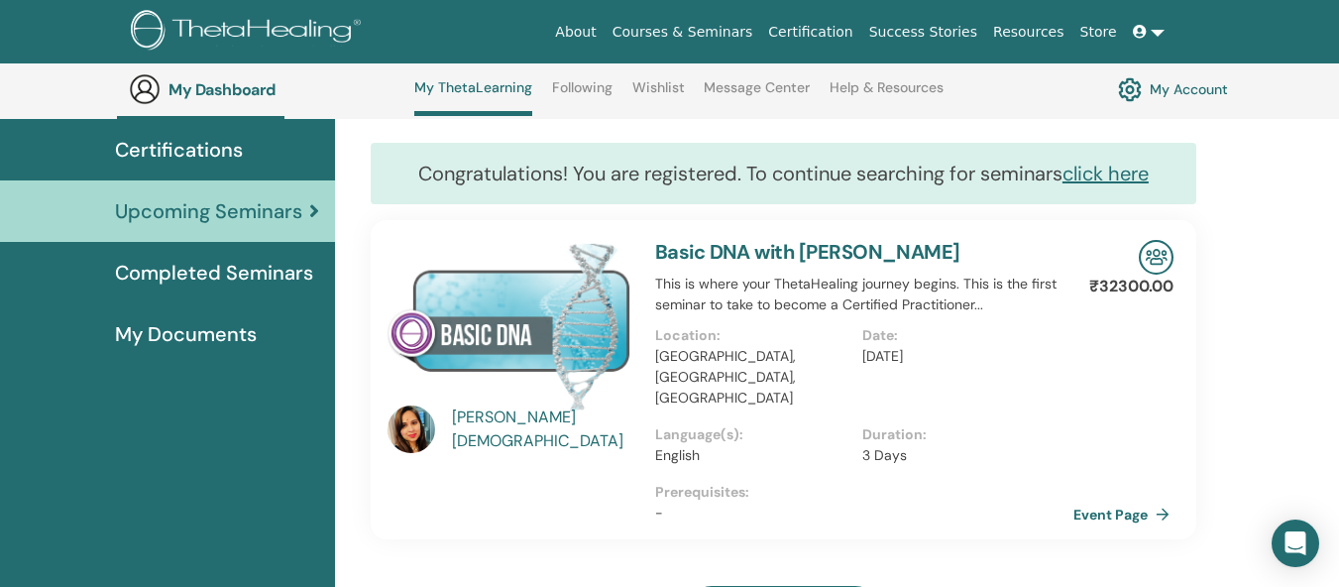
click at [1109, 499] on link "Event Page" at bounding box center [1125, 514] width 104 height 30
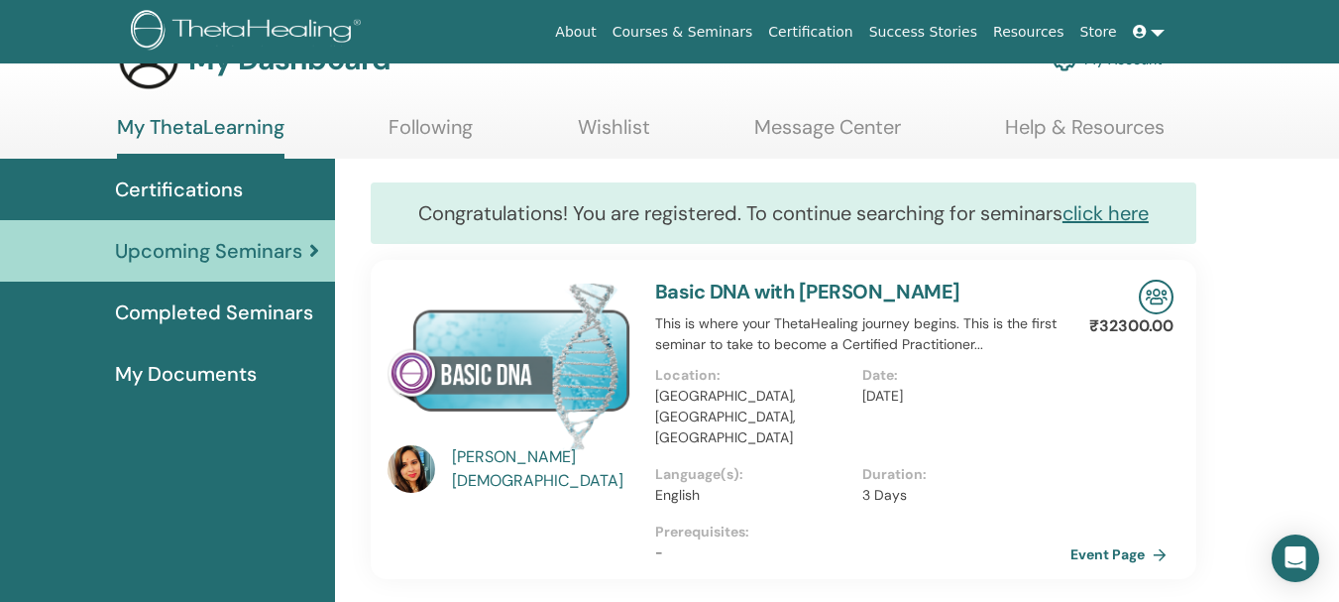
scroll to position [0, 0]
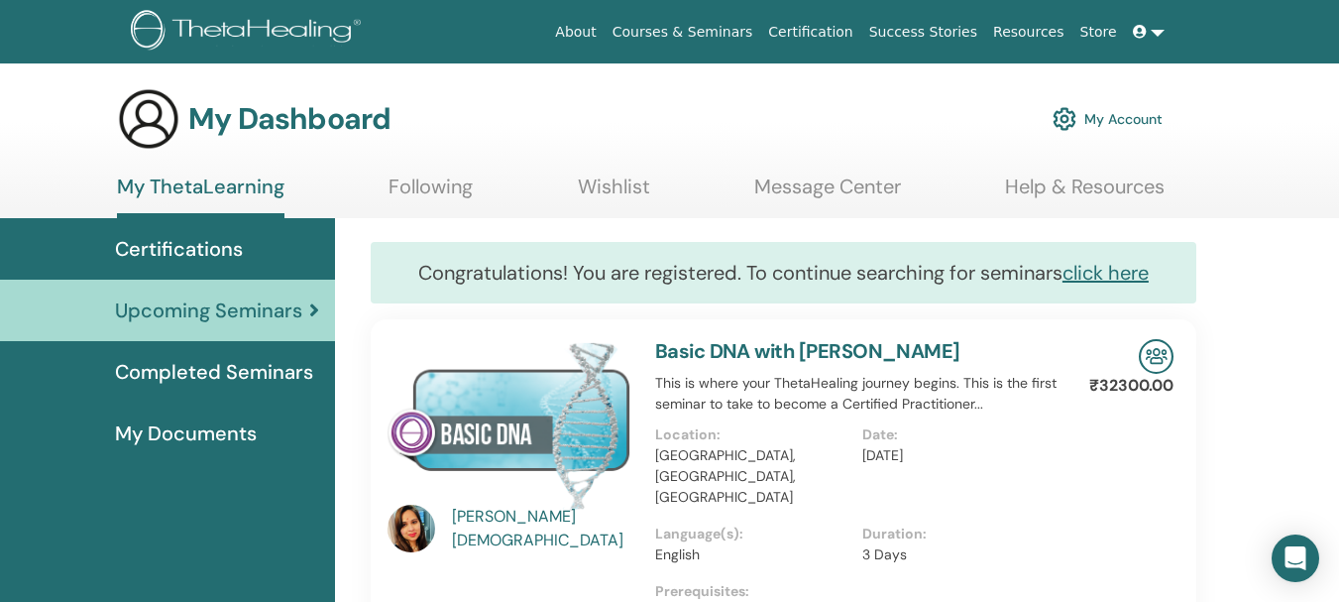
click at [220, 248] on span "Certifications" at bounding box center [179, 249] width 128 height 30
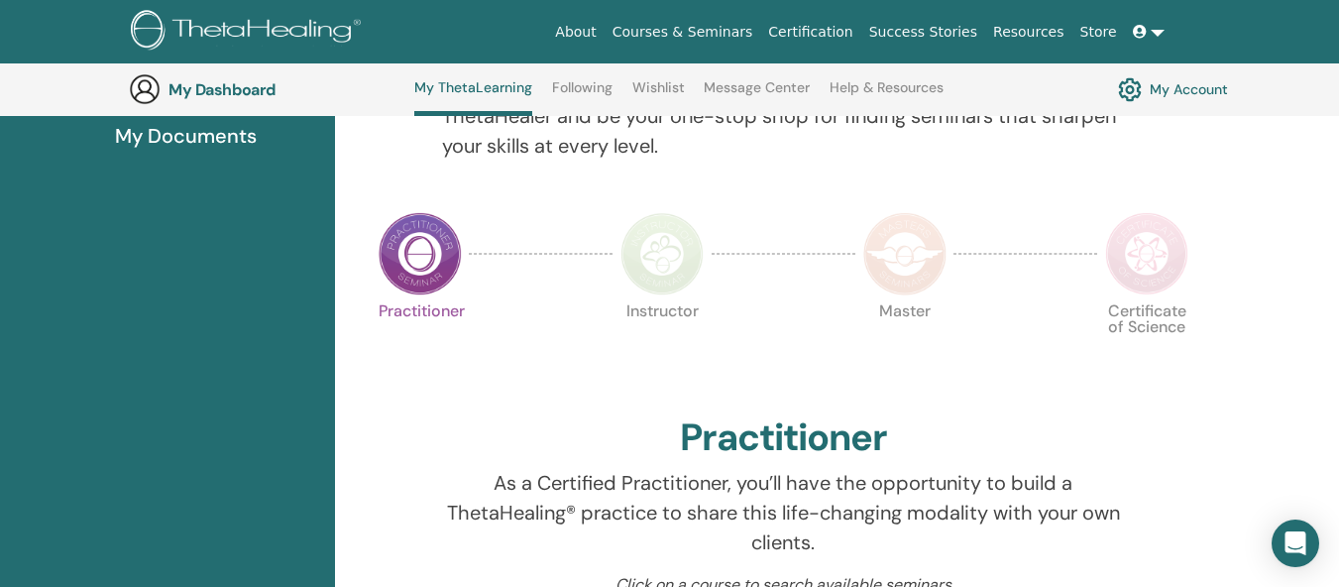
scroll to position [152, 0]
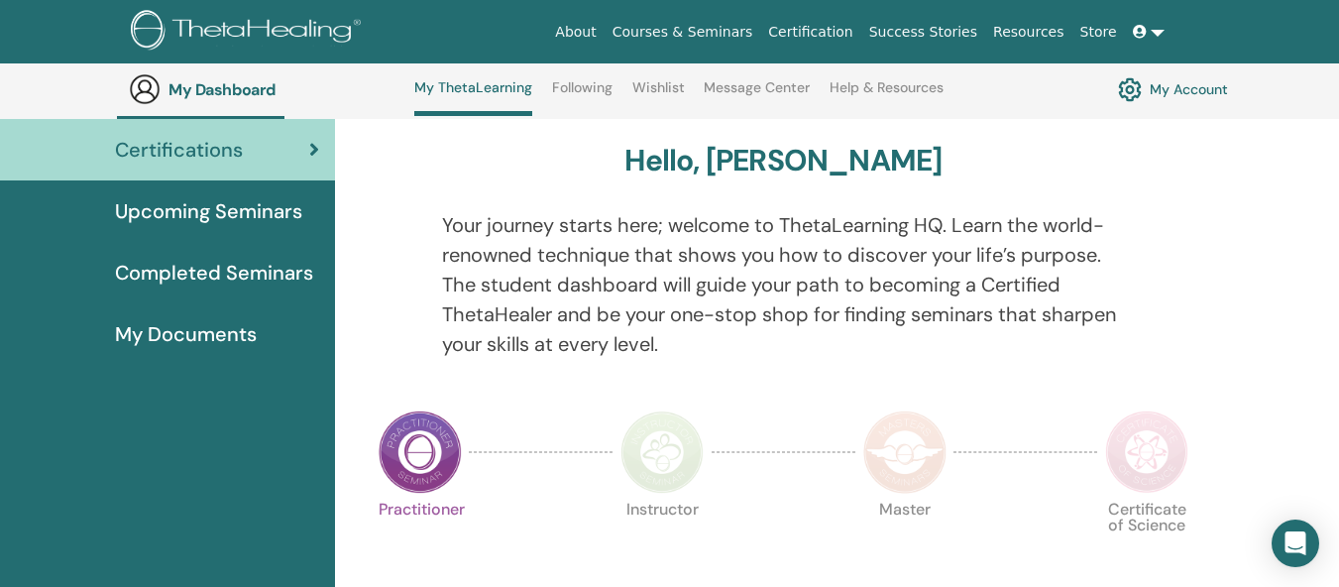
click at [169, 337] on span "My Documents" at bounding box center [186, 334] width 142 height 30
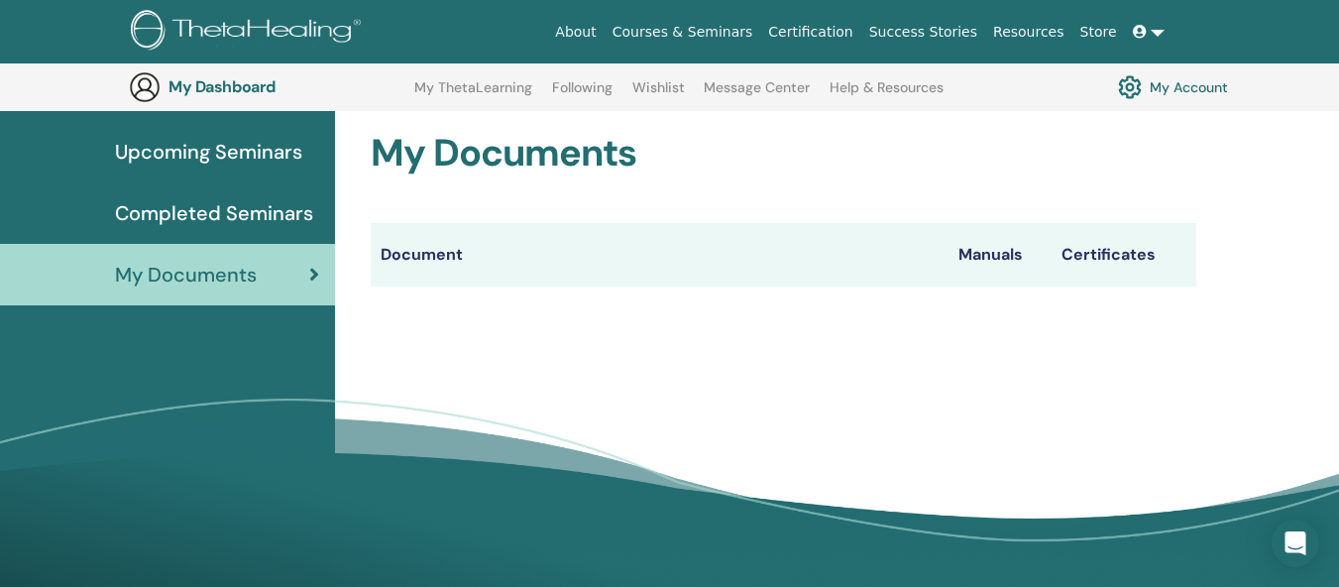
scroll to position [246, 0]
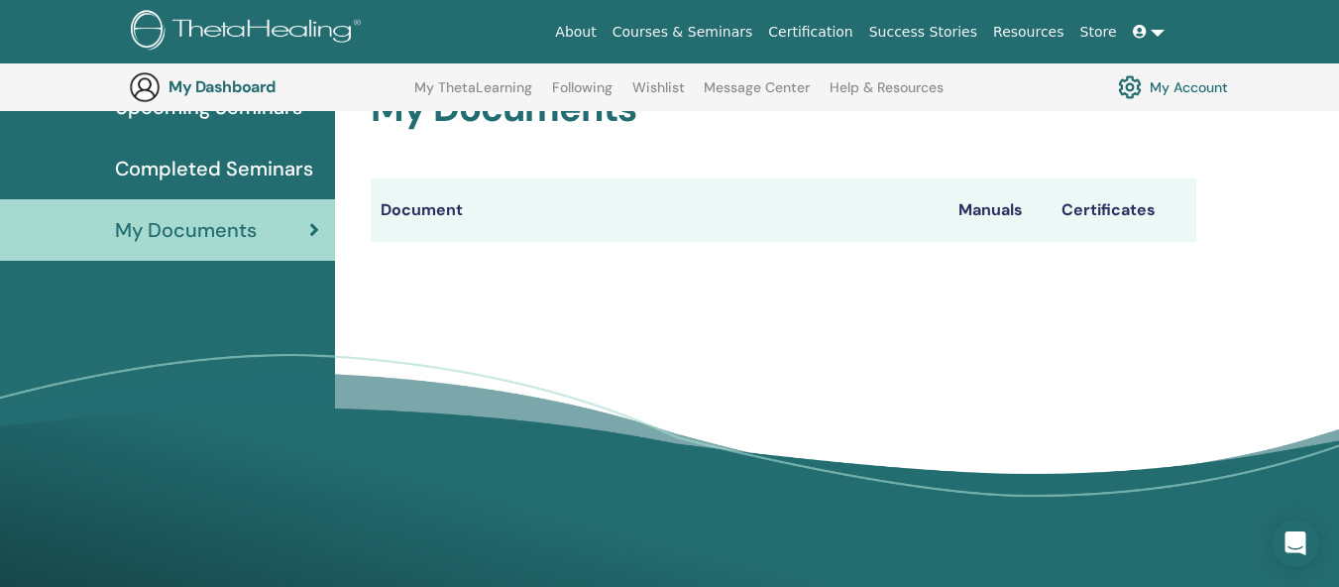
click at [988, 210] on th "Manuals" at bounding box center [999, 209] width 103 height 63
click at [408, 207] on th "Document" at bounding box center [660, 209] width 578 height 63
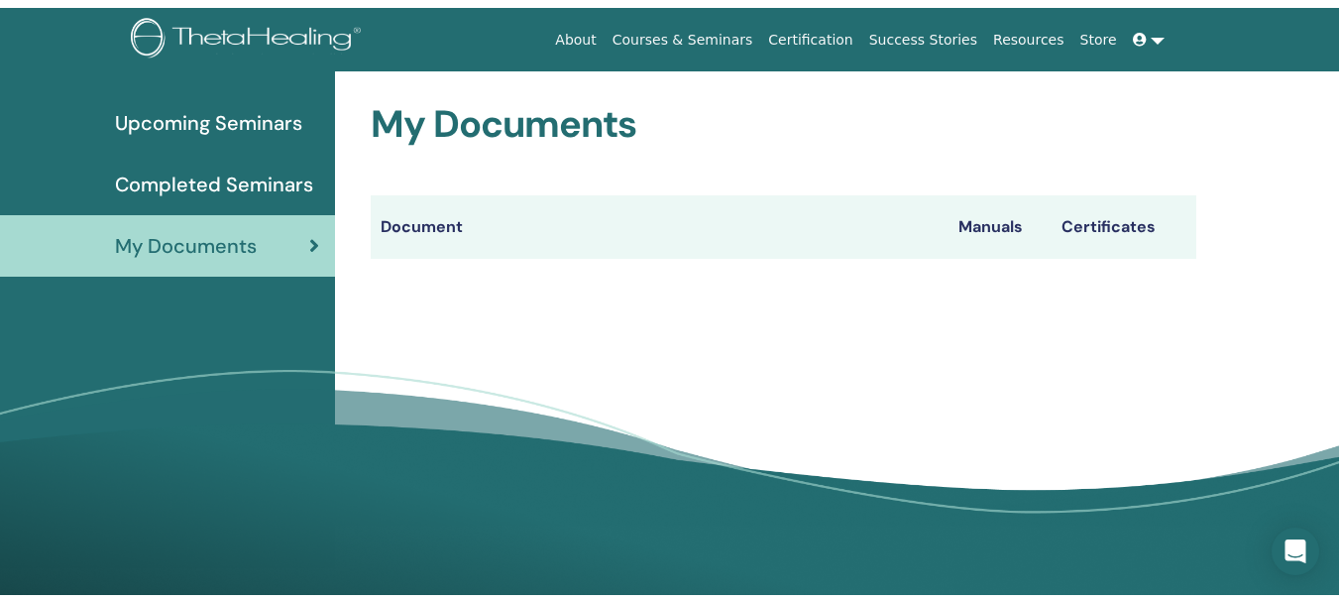
scroll to position [0, 0]
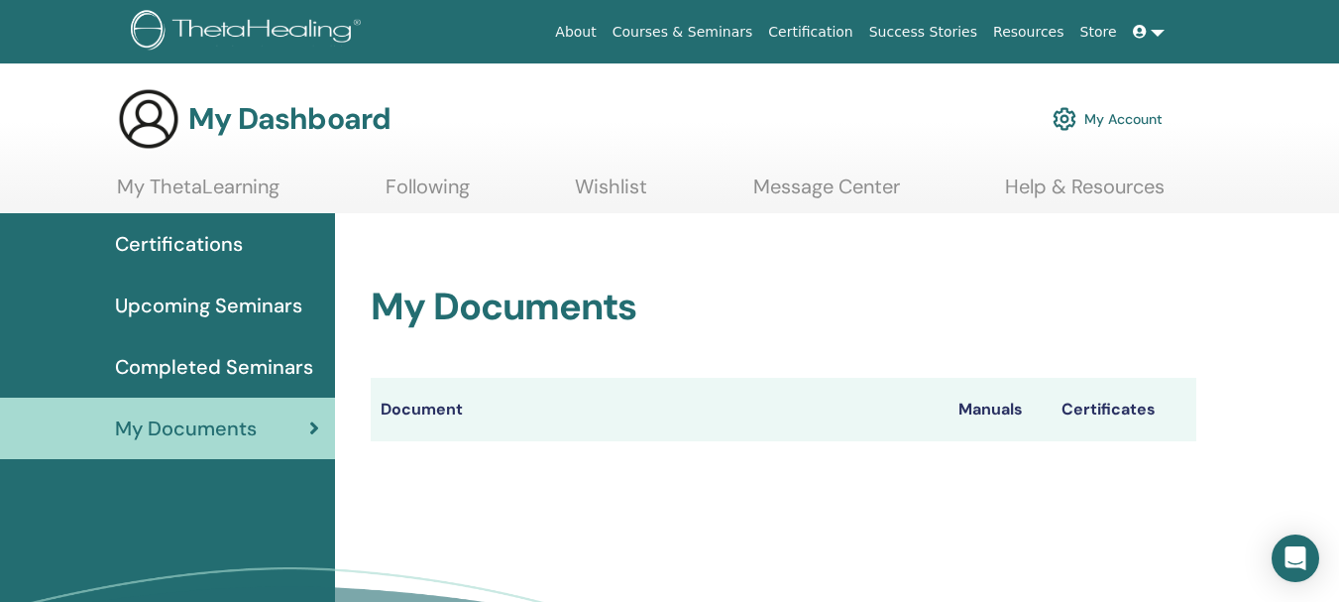
click at [1148, 181] on link "Help & Resources" at bounding box center [1085, 193] width 160 height 39
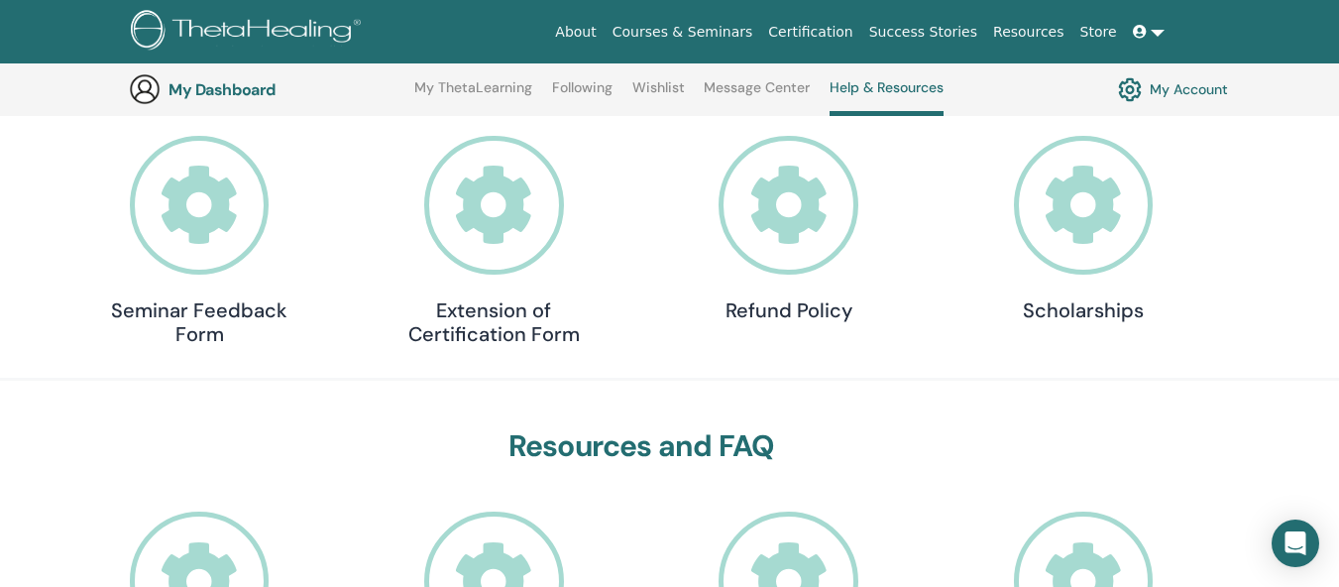
scroll to position [152, 0]
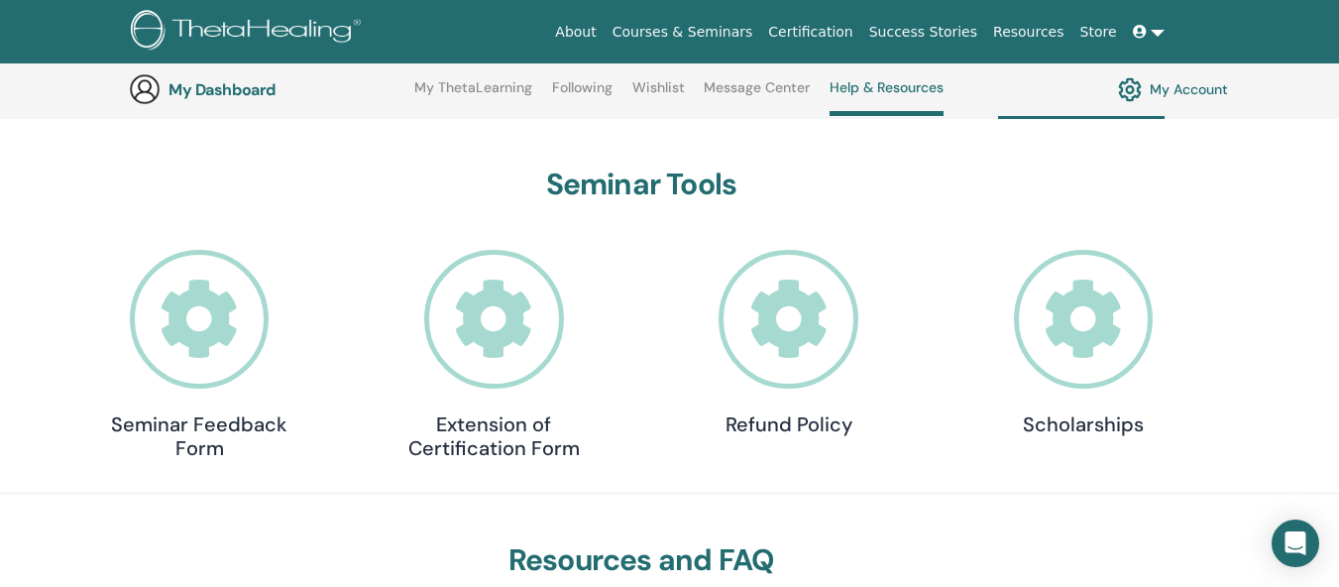
click at [768, 331] on icon at bounding box center [789, 320] width 140 height 140
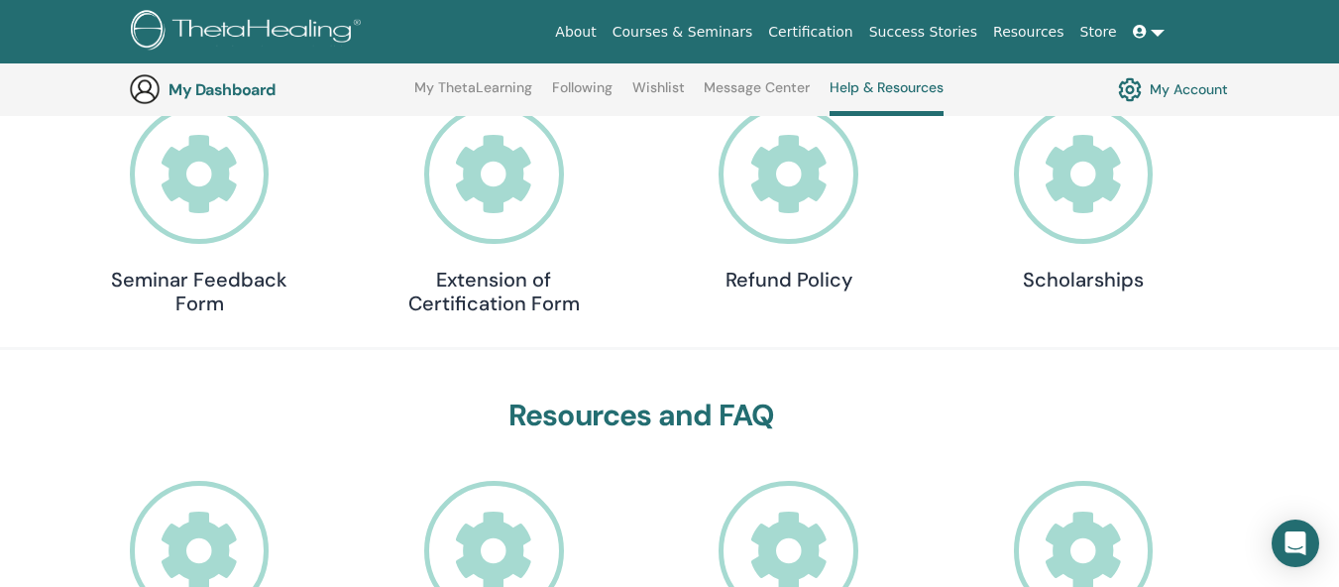
scroll to position [251, 0]
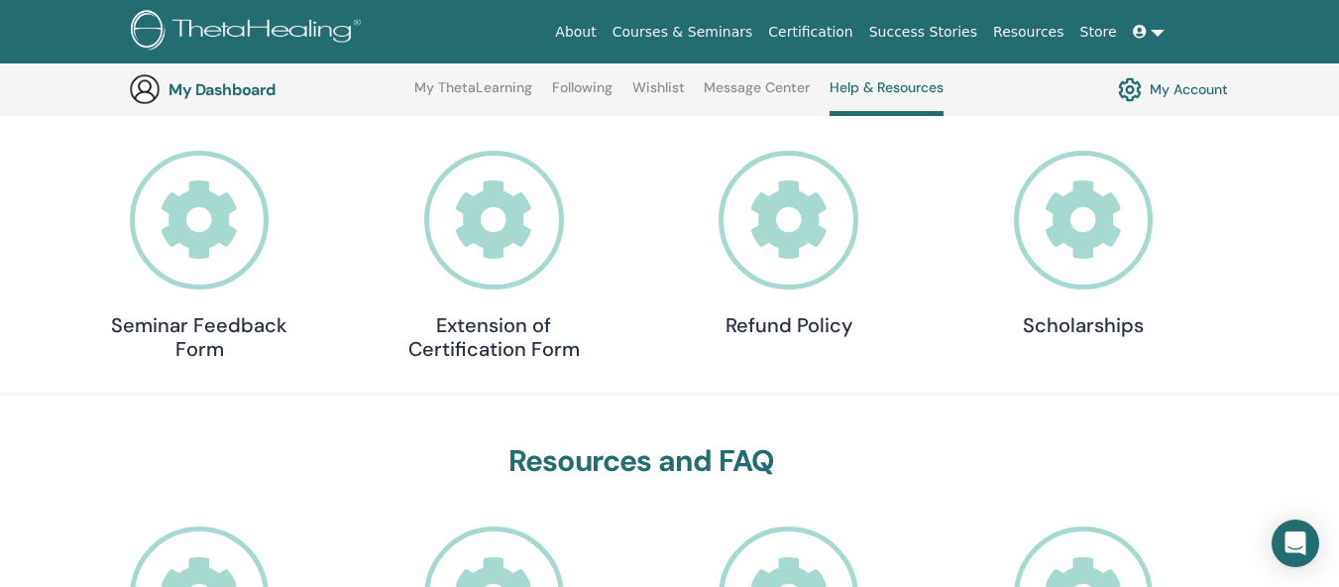
click at [669, 83] on link "Wishlist" at bounding box center [658, 95] width 53 height 32
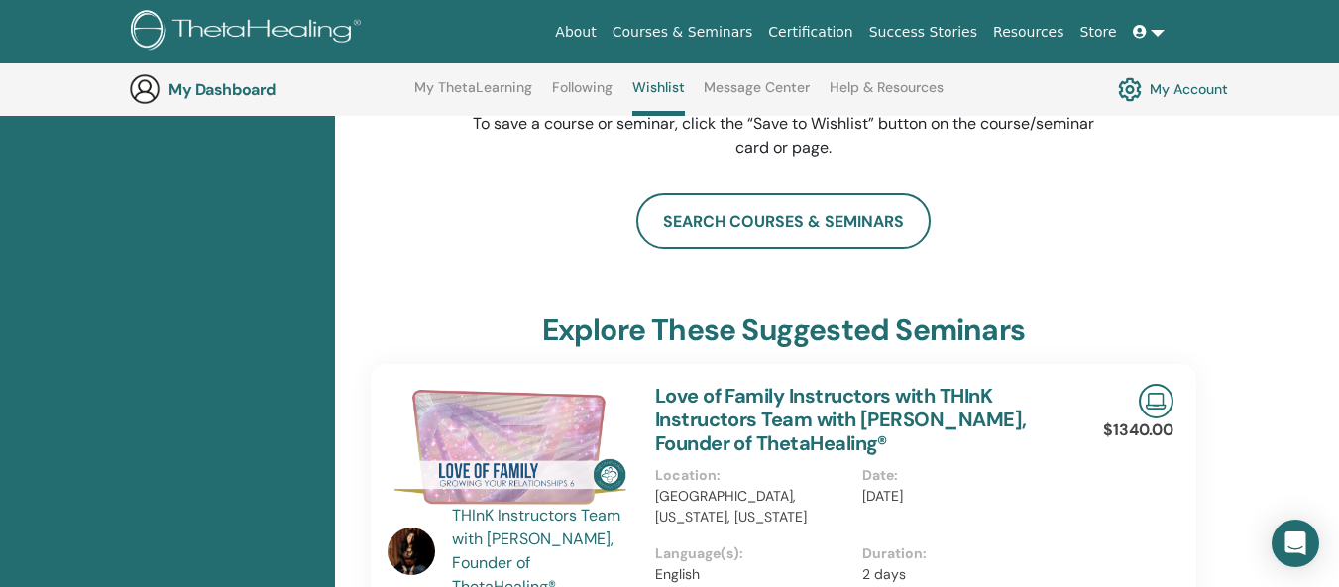
scroll to position [251, 0]
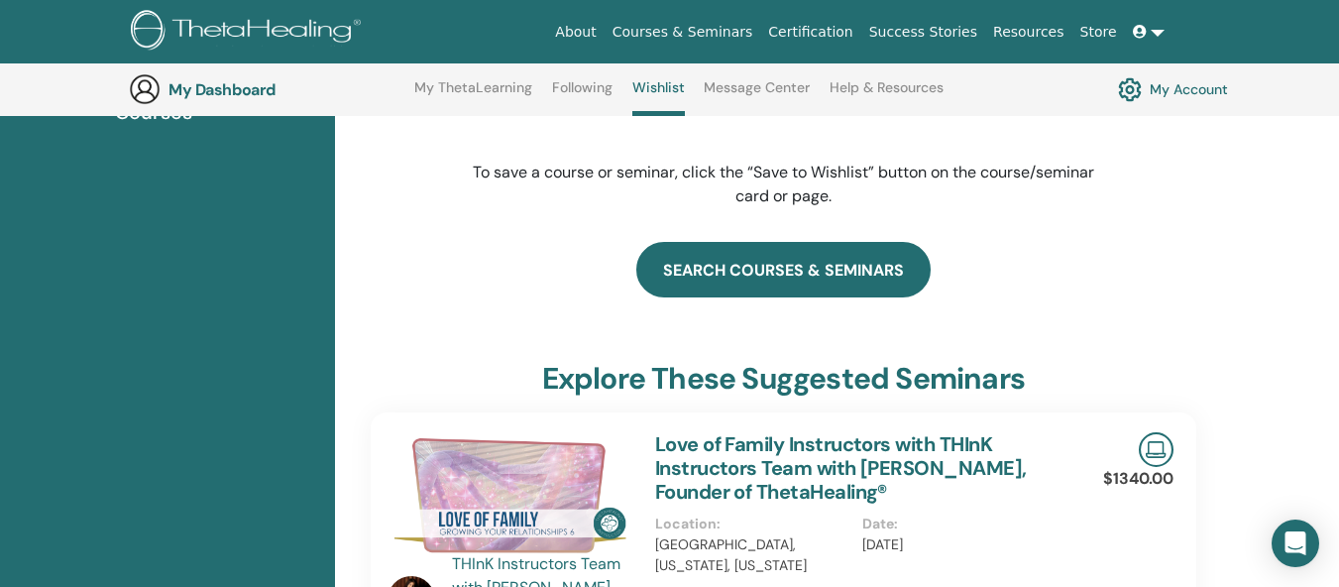
click at [743, 277] on link "search courses & seminars" at bounding box center [783, 269] width 294 height 55
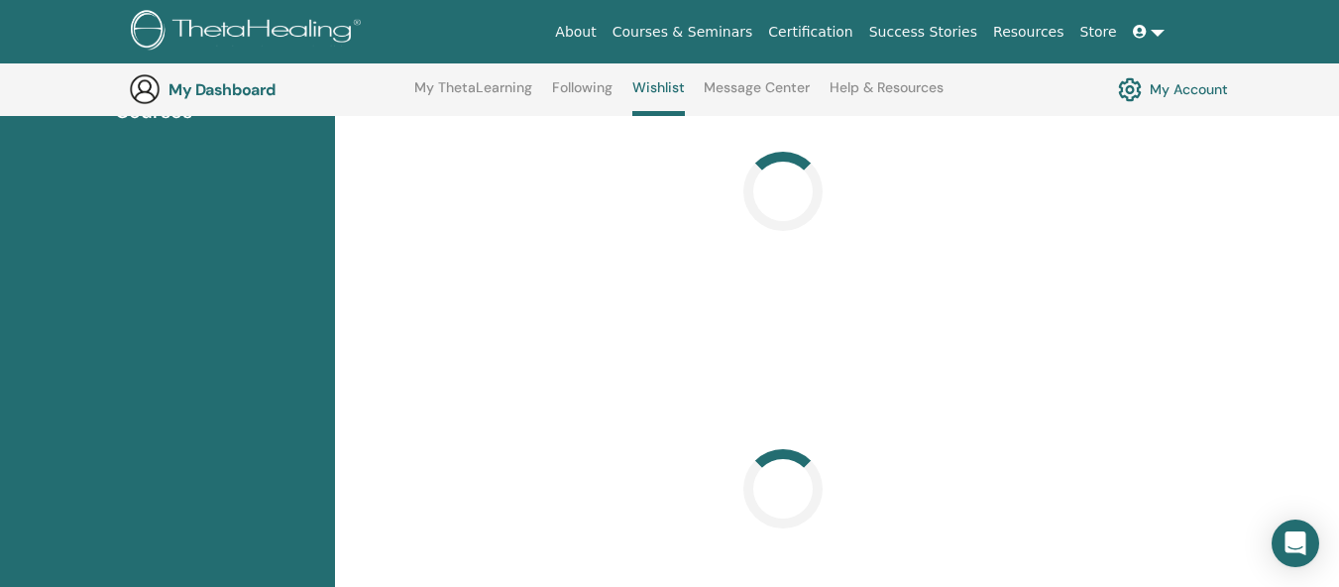
scroll to position [252, 0]
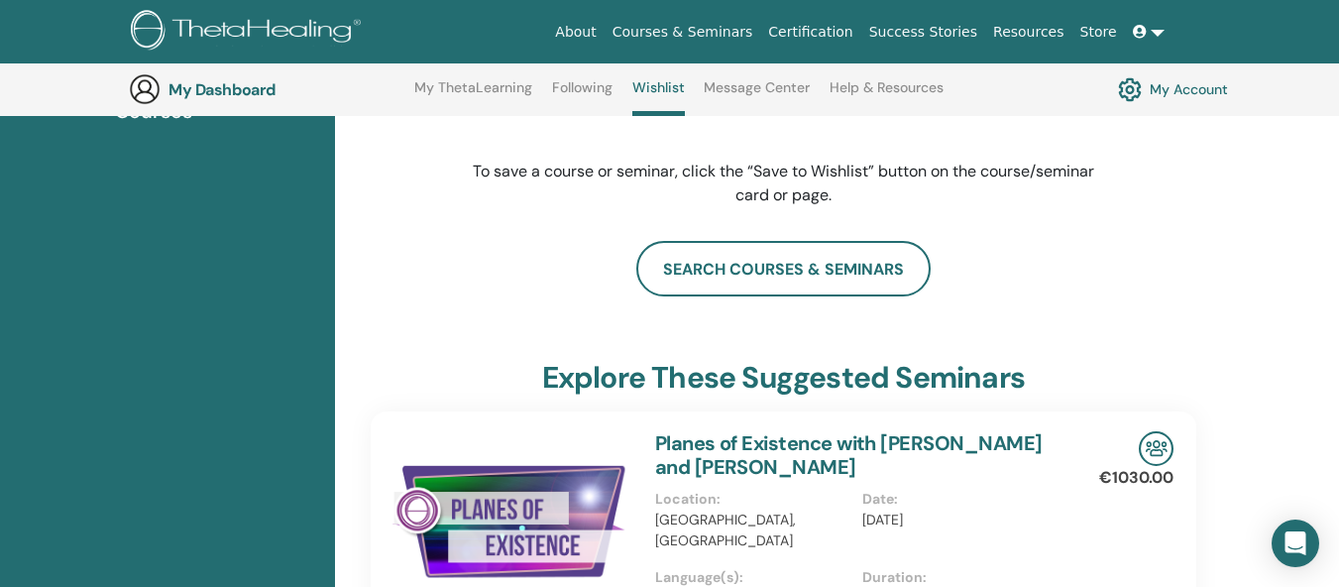
click at [945, 36] on link "Success Stories" at bounding box center [923, 32] width 124 height 37
